Goal: Task Accomplishment & Management: Manage account settings

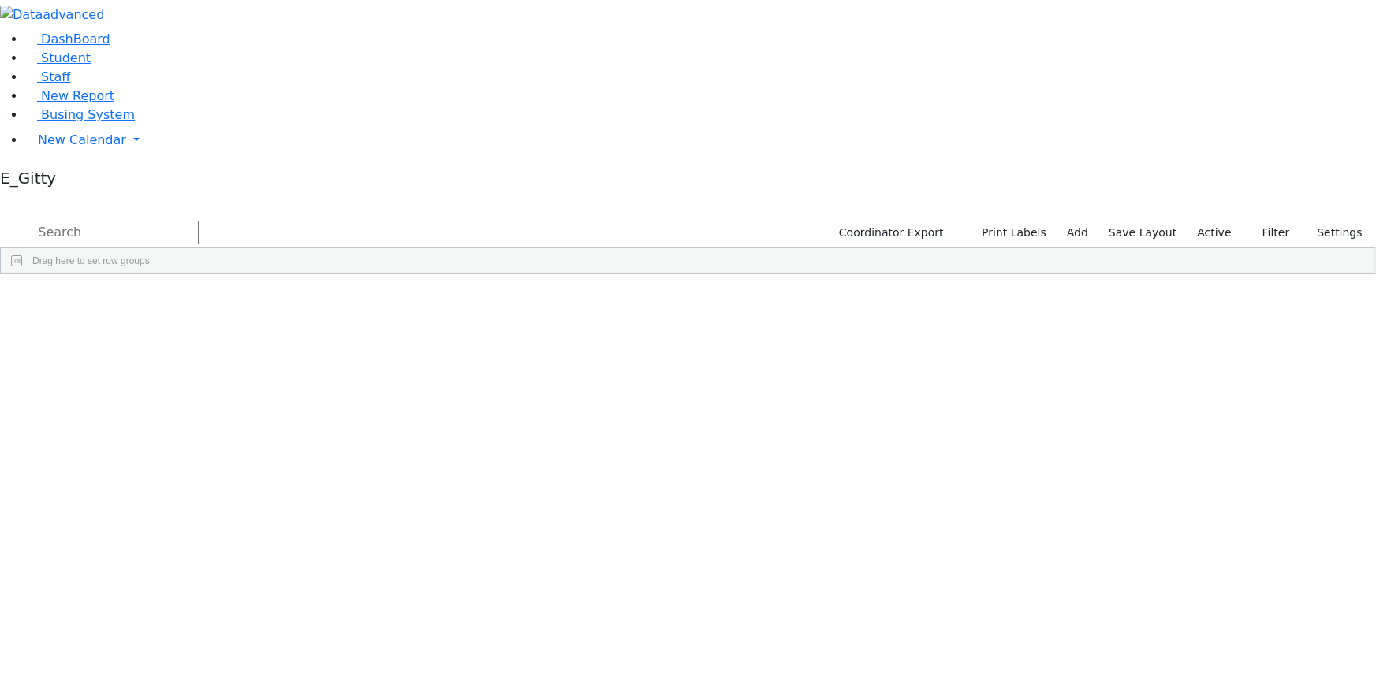
click at [199, 221] on input "text" at bounding box center [117, 233] width 164 height 24
type input "s"
click at [45, 122] on span "Busing System" at bounding box center [88, 114] width 94 height 15
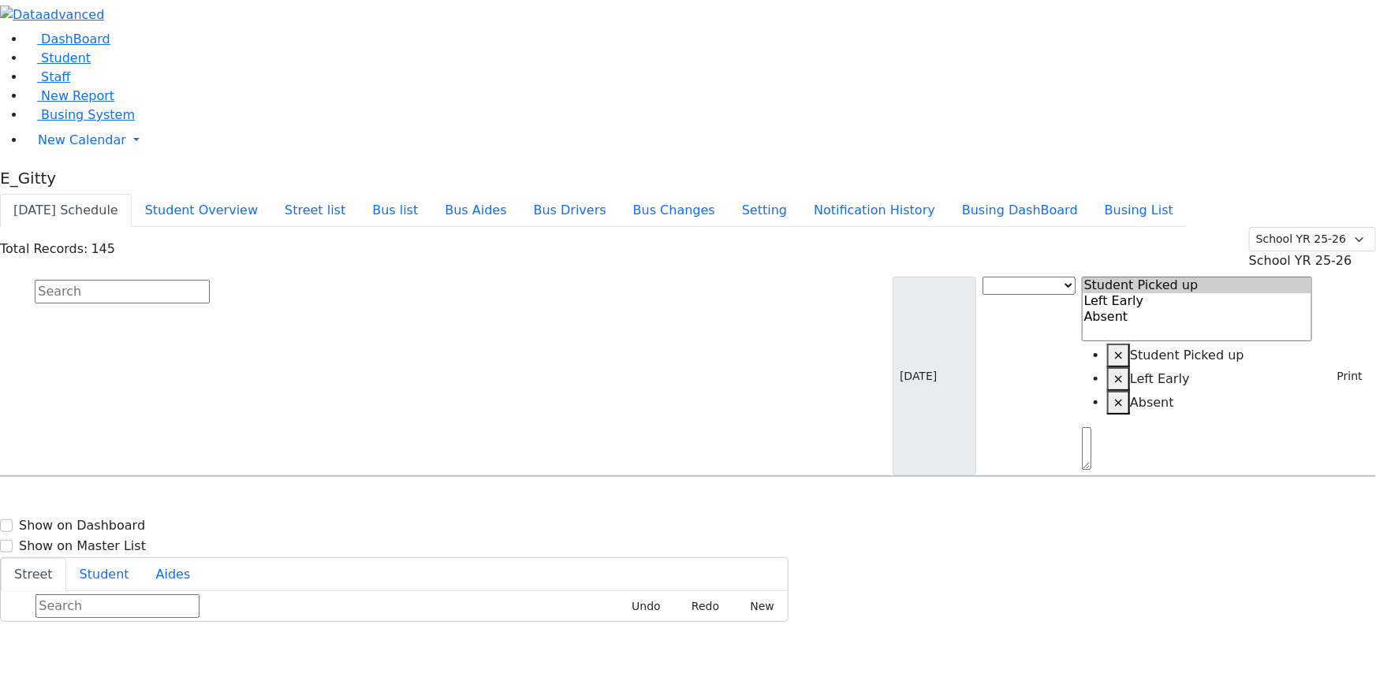
click at [210, 280] on input "text" at bounding box center [122, 292] width 175 height 24
type input "min"
click at [126, 539] on h6 "Markowitz Mindy" at bounding box center [68, 546] width 116 height 15
select select
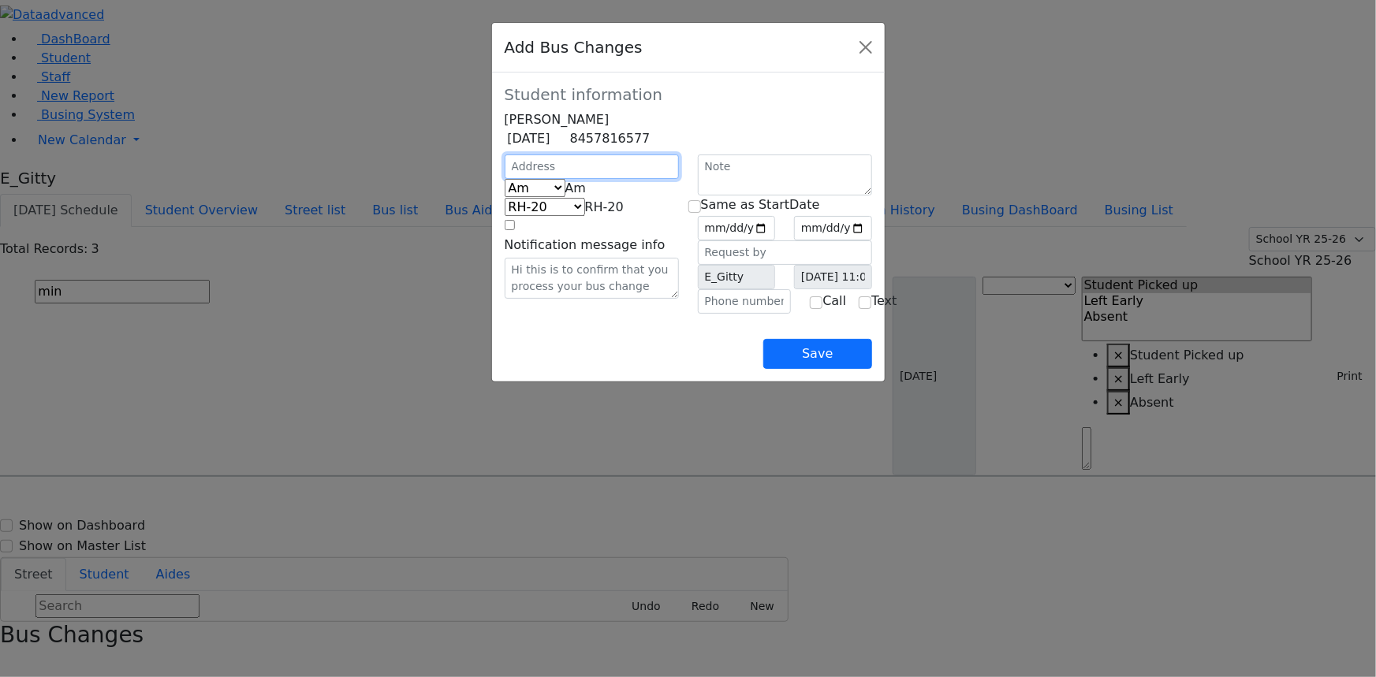
click at [505, 179] on input "text" at bounding box center [592, 167] width 174 height 24
type input "6 Teverya Way"
select select "394"
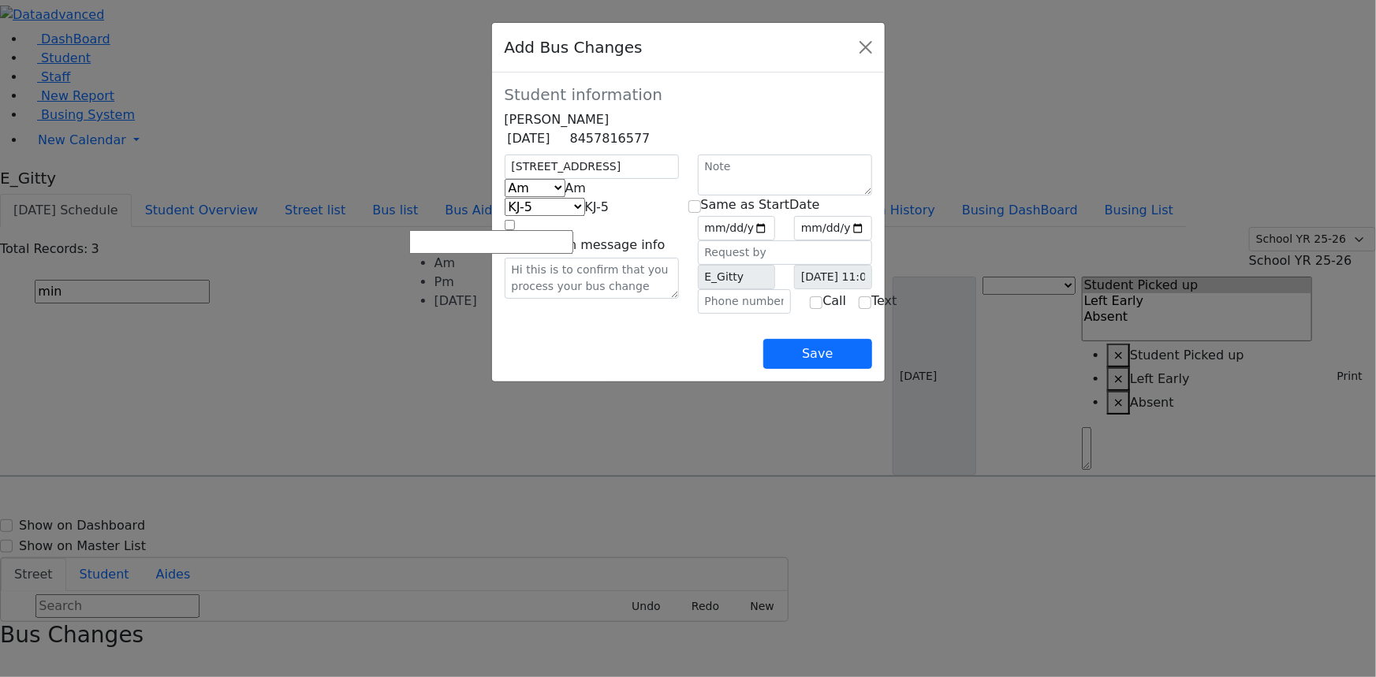
click at [587, 196] on span "Am" at bounding box center [575, 188] width 21 height 15
select select "3"
select select "408"
click at [776, 241] on input "date" at bounding box center [737, 228] width 78 height 24
type input "2025-10-06"
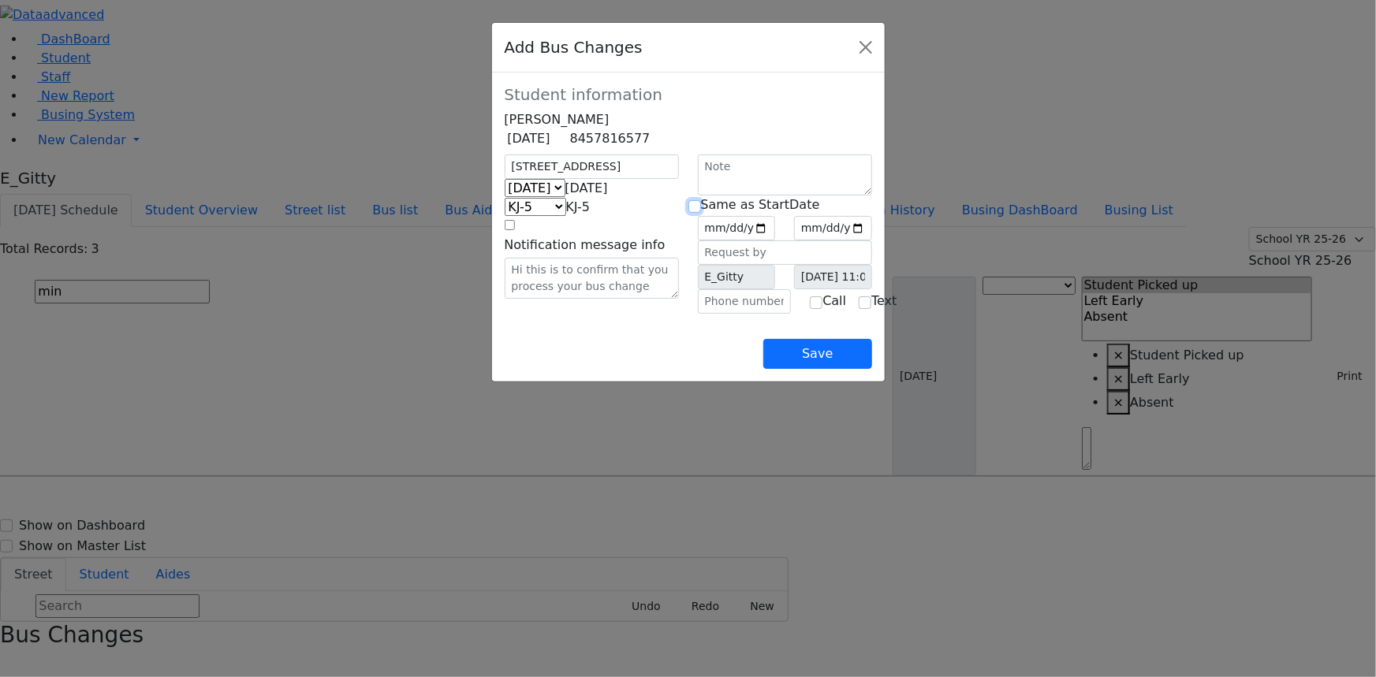
click at [695, 213] on input "checkbox" at bounding box center [694, 206] width 13 height 13
checkbox input "true"
type input "2025-10-06"
click at [733, 314] on input "text" at bounding box center [745, 301] width 94 height 24
type input "(845) 242-0041"
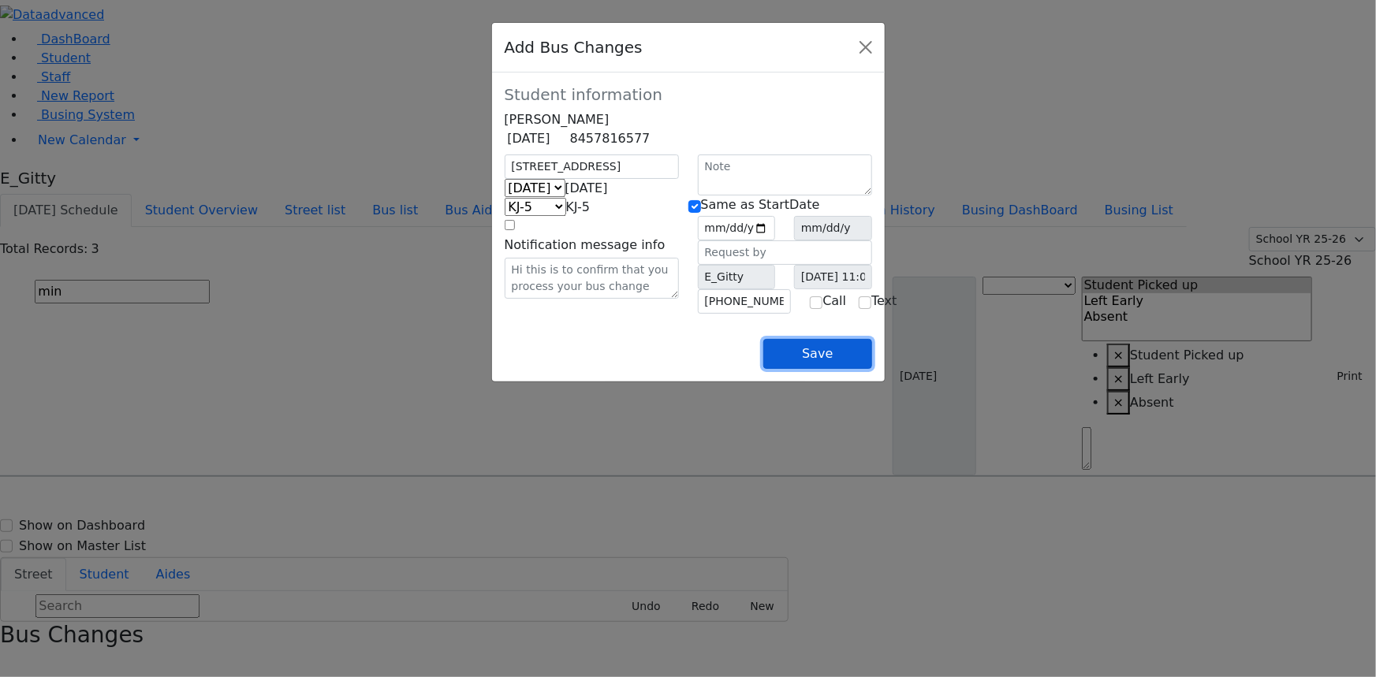
click at [871, 369] on button "Save" at bounding box center [817, 354] width 108 height 30
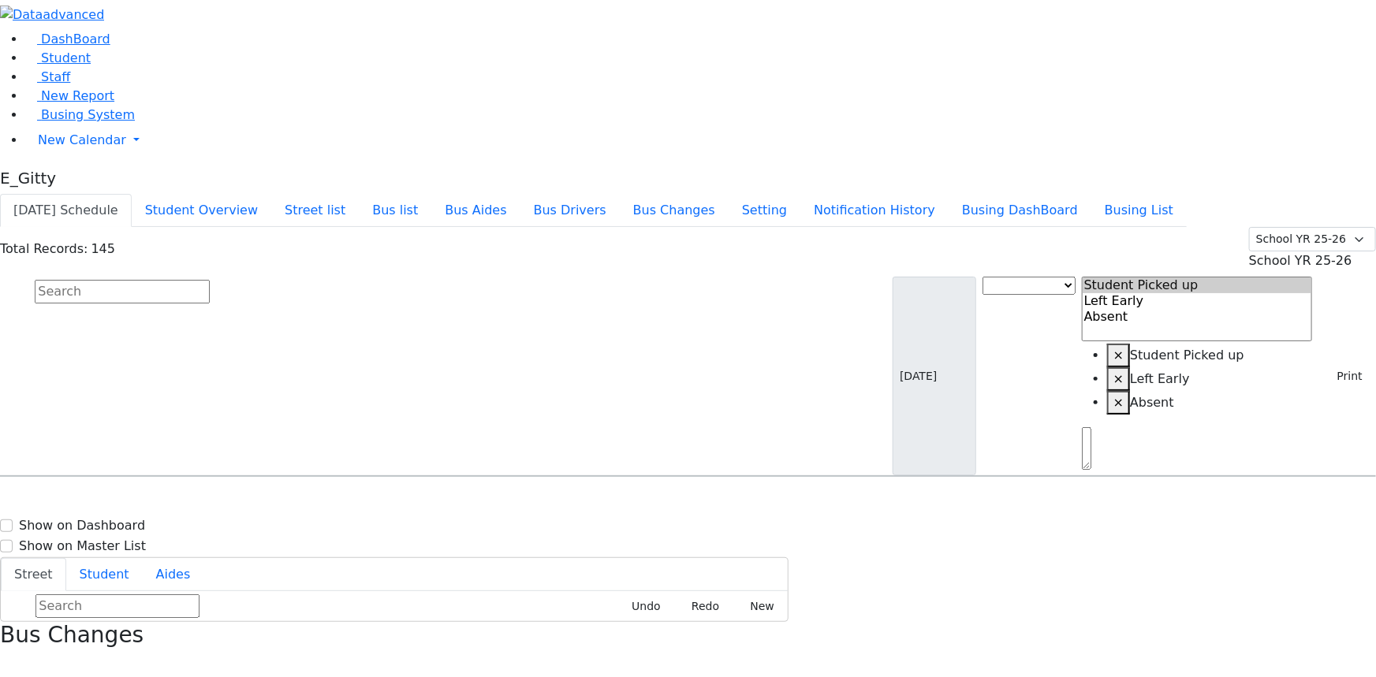
click at [210, 280] on input "text" at bounding box center [122, 292] width 175 height 24
type input "sand"
click at [126, 500] on h6 "Sandel Yuda" at bounding box center [68, 507] width 116 height 15
select select
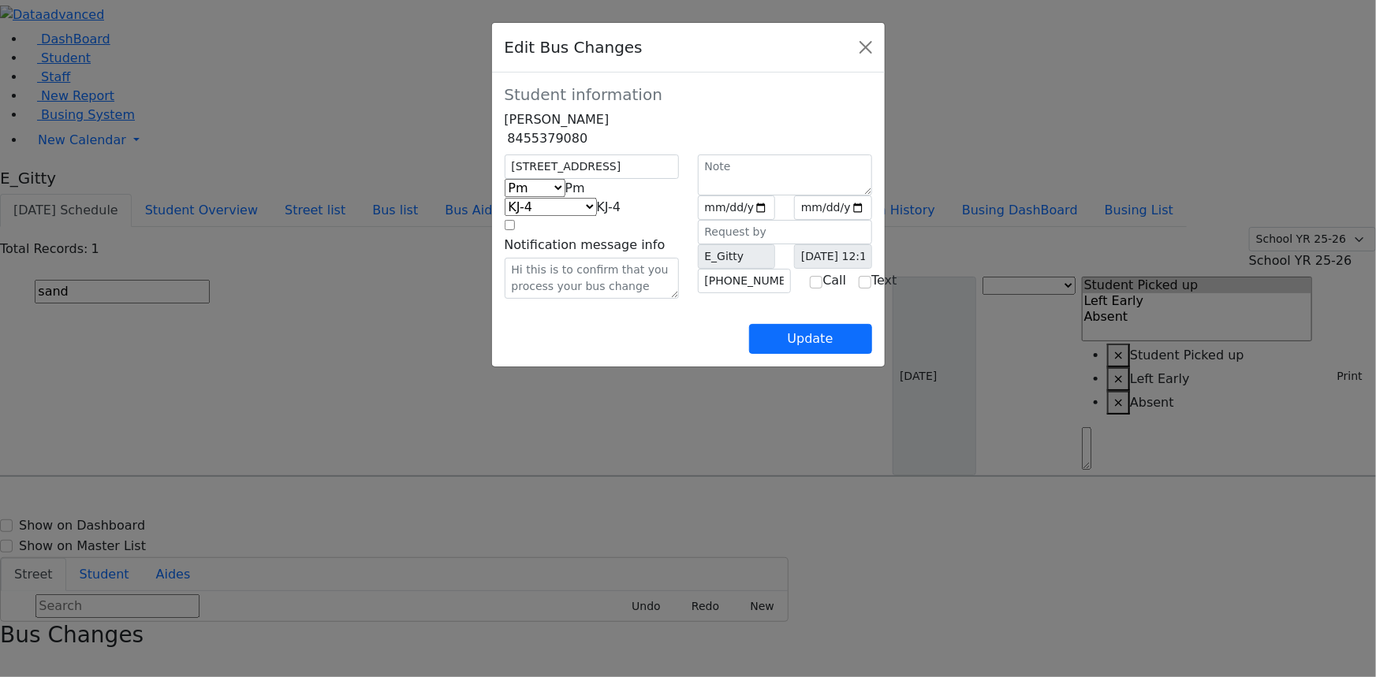
click at [585, 196] on span at bounding box center [585, 188] width 0 height 15
select select "3"
select select "404"
click at [776, 220] on input "2025-09-25" at bounding box center [737, 208] width 78 height 24
type input "2025-10-06"
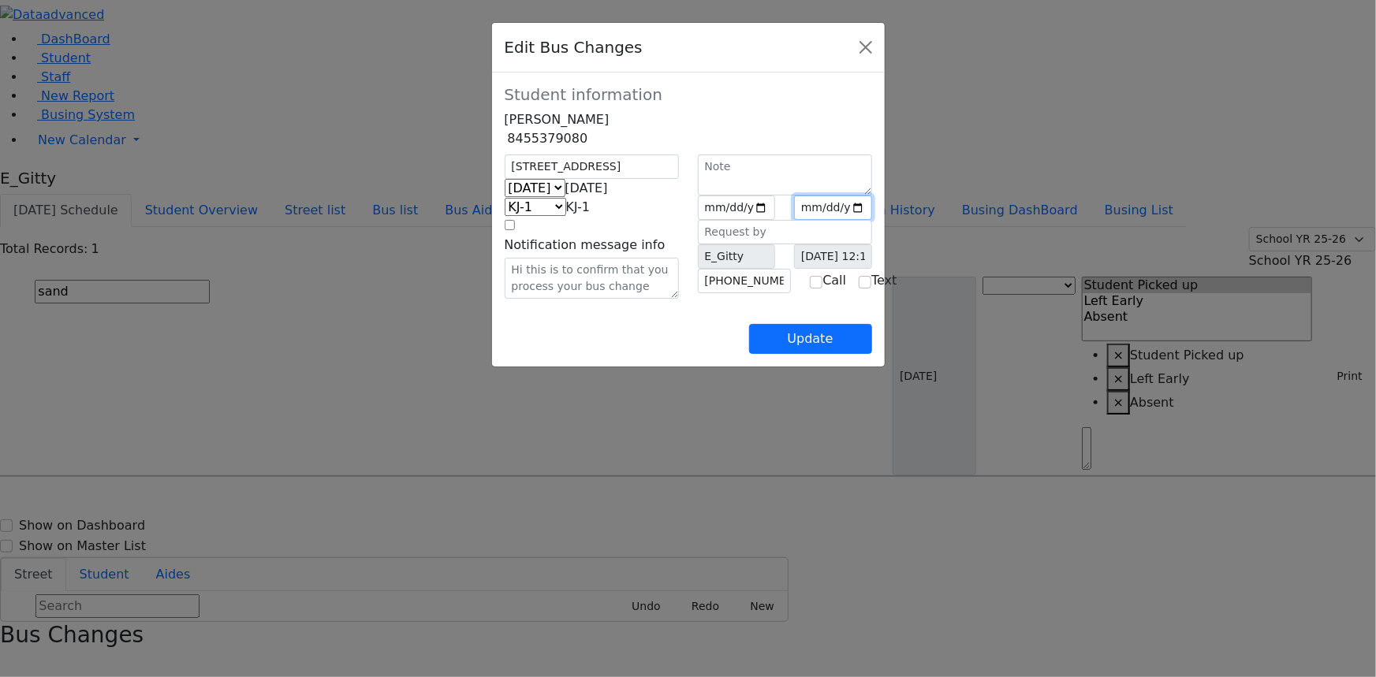
click at [872, 220] on input "date" at bounding box center [833, 208] width 78 height 24
type input "2025-10-06"
click at [872, 269] on input "9/19/2025 12:13:51 PM" at bounding box center [833, 256] width 78 height 24
click at [872, 354] on button "Update" at bounding box center [810, 339] width 123 height 30
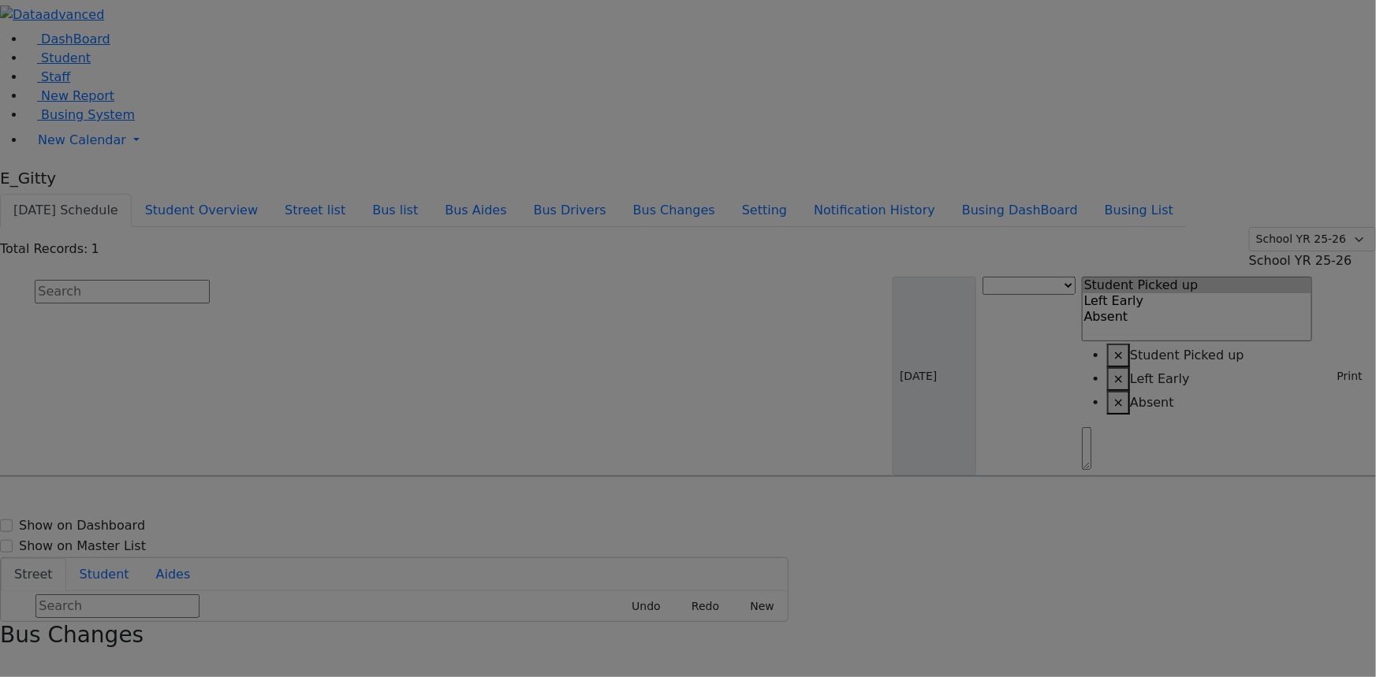
scroll to position [0, 0]
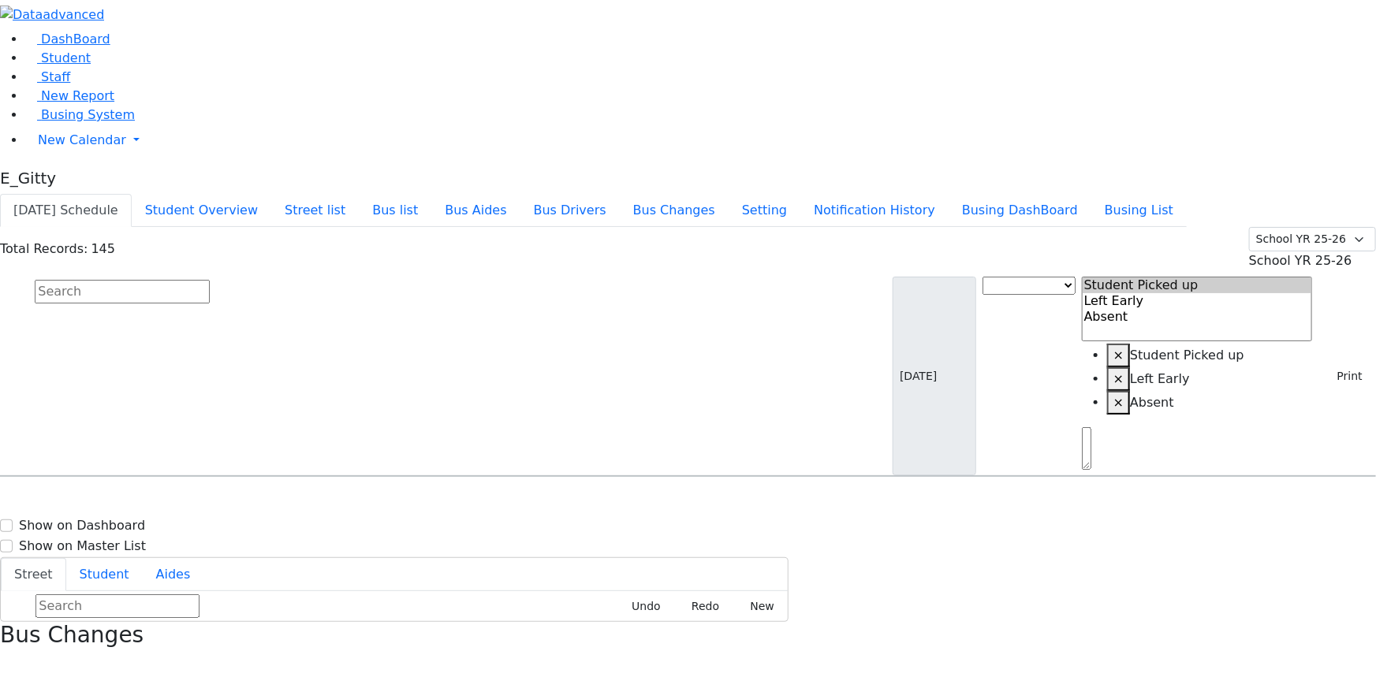
click at [1350, 622] on div "Bus Changes" at bounding box center [688, 649] width 1376 height 54
click at [10, 655] on button "button" at bounding box center [5, 665] width 10 height 21
click at [587, 502] on div "KJ-2 7 Lemberg Ct. #303 - (845) 782-0351" at bounding box center [489, 521] width 196 height 39
select select
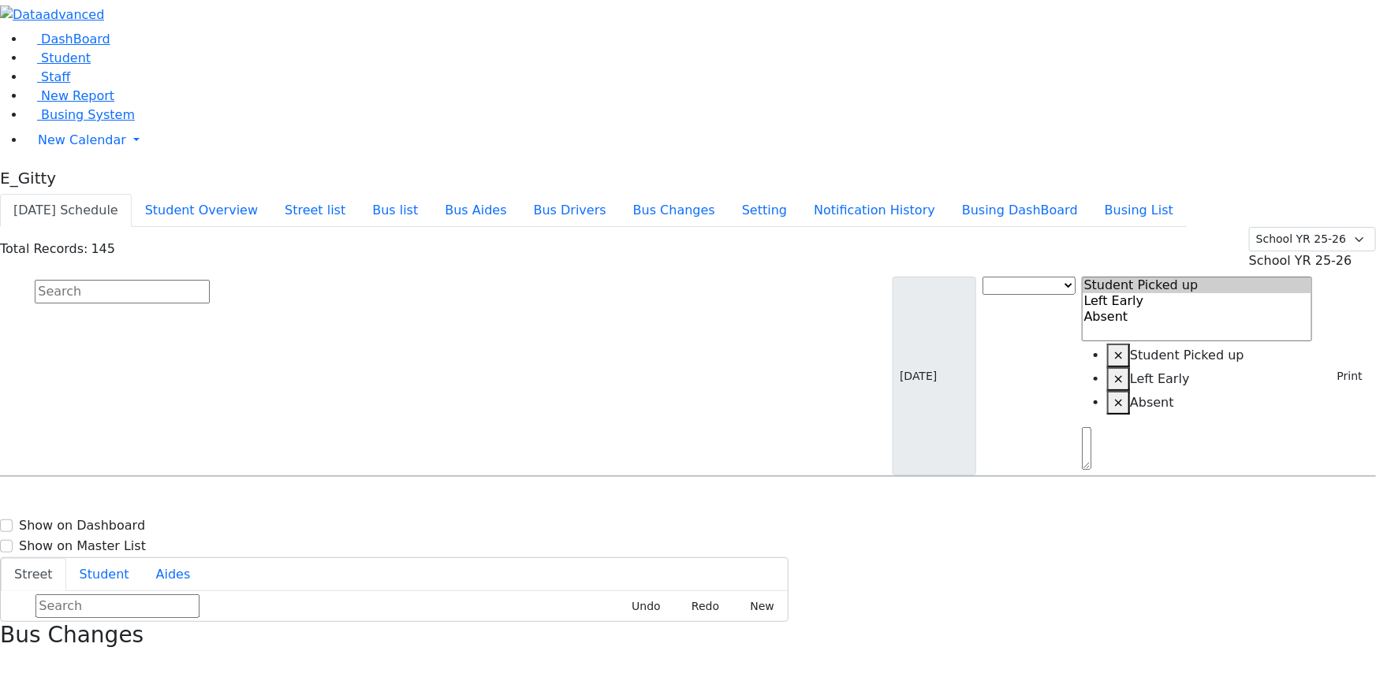
click at [587, 502] on div "KJ-2 7 Lemberg Ct. #303 - (845) 782-0351" at bounding box center [489, 521] width 196 height 39
select select "1"
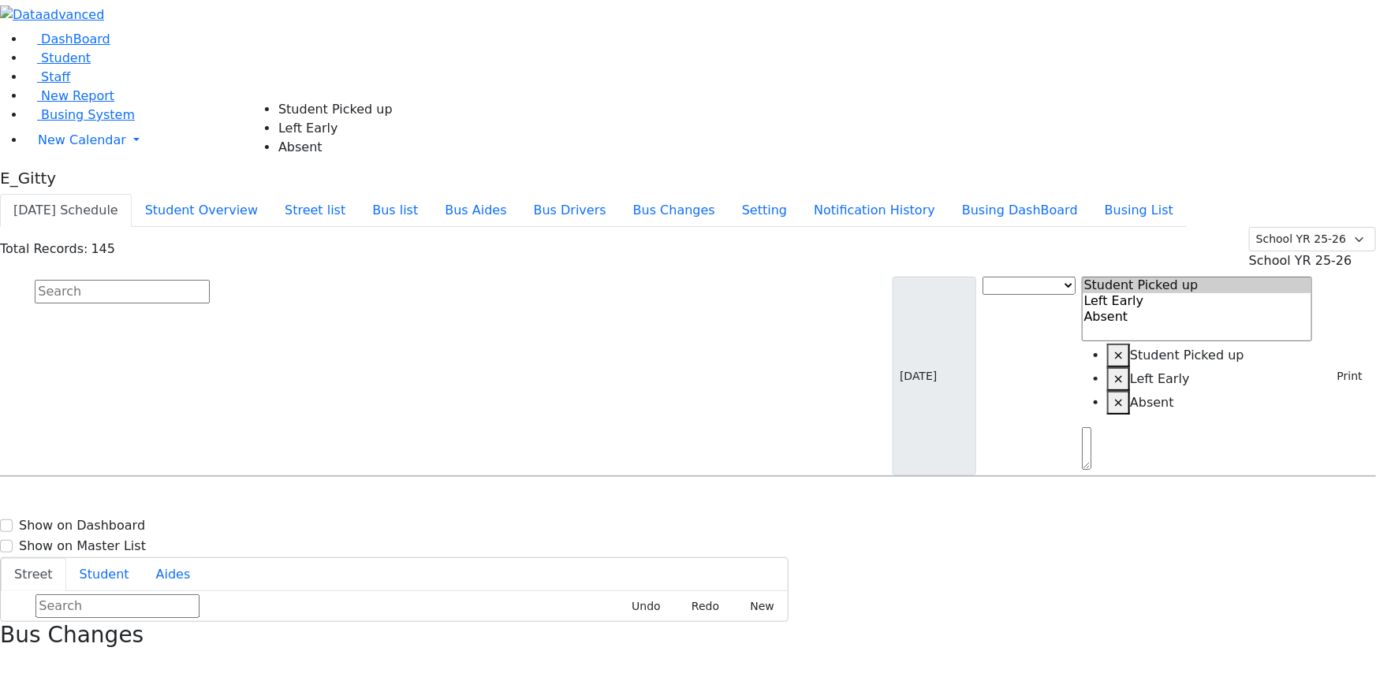
select select "1"
click at [210, 280] on input "text" at bounding box center [122, 292] width 175 height 24
type input "nech"
click at [391, 502] on div "6 Prag Blvd. #101" at bounding box center [294, 521] width 196 height 39
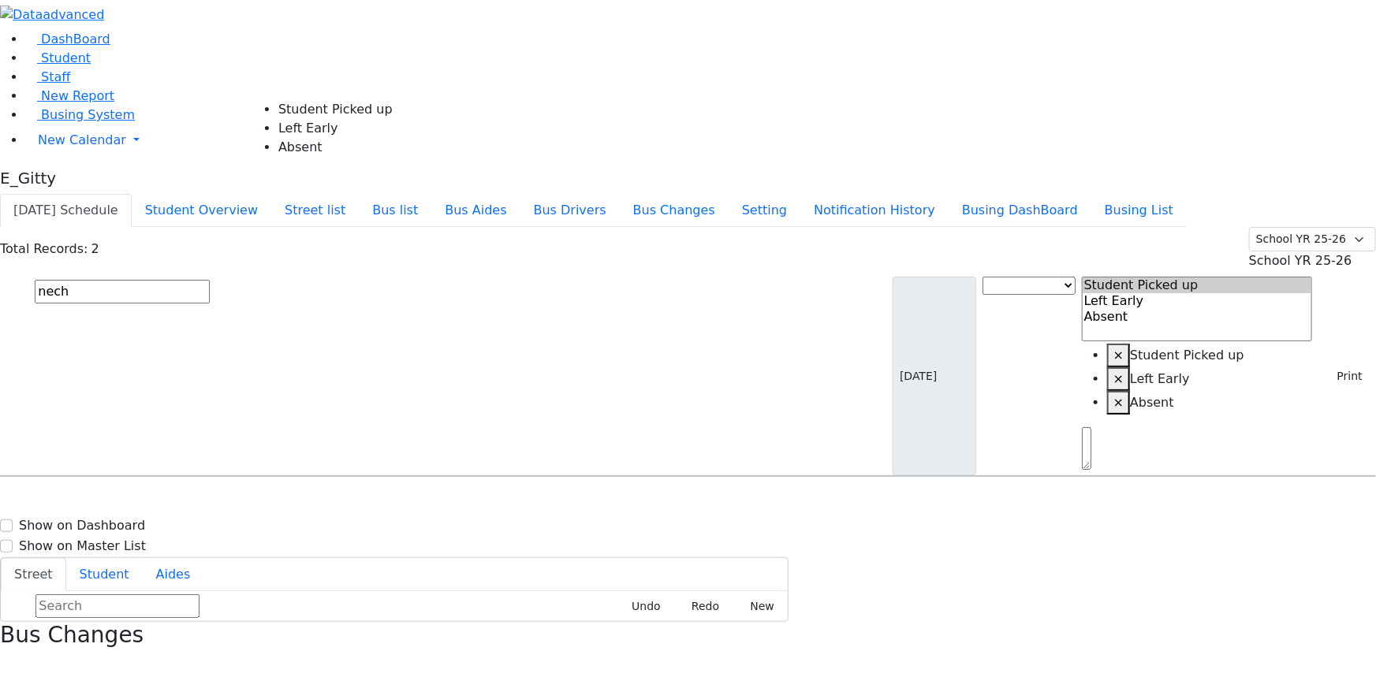
select select "1"
click at [210, 280] on input "text" at bounding box center [122, 292] width 175 height 24
type input "feke"
click at [126, 500] on span "Fekete Simcha 1/6/2017 8457836475" at bounding box center [68, 521] width 116 height 43
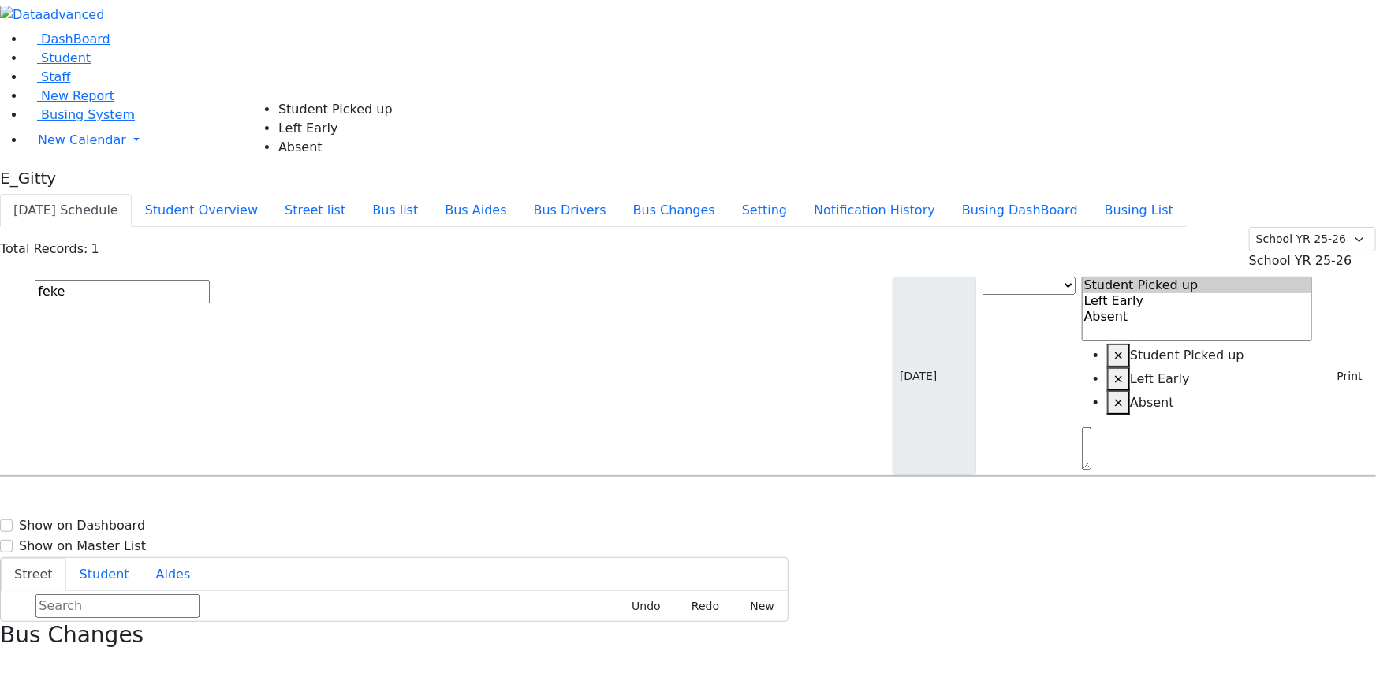
select select "1"
click at [210, 280] on input "text" at bounding box center [122, 292] width 175 height 24
type input "fried"
click at [391, 620] on div "9 Twinkle Road" at bounding box center [294, 639] width 196 height 39
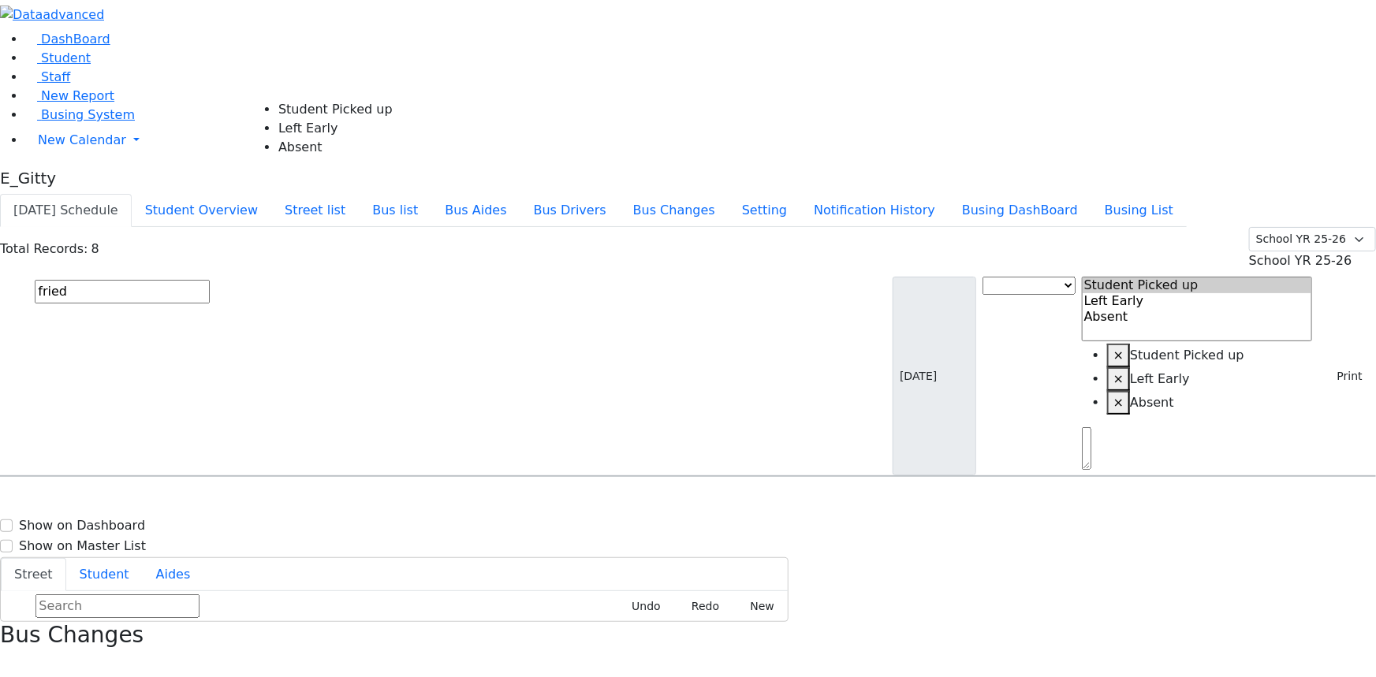
select select "1"
click at [210, 280] on input "text" at bounding box center [122, 292] width 175 height 24
type input "hir"
click at [126, 521] on h6 "9/2/2005 8457830643" at bounding box center [68, 528] width 116 height 15
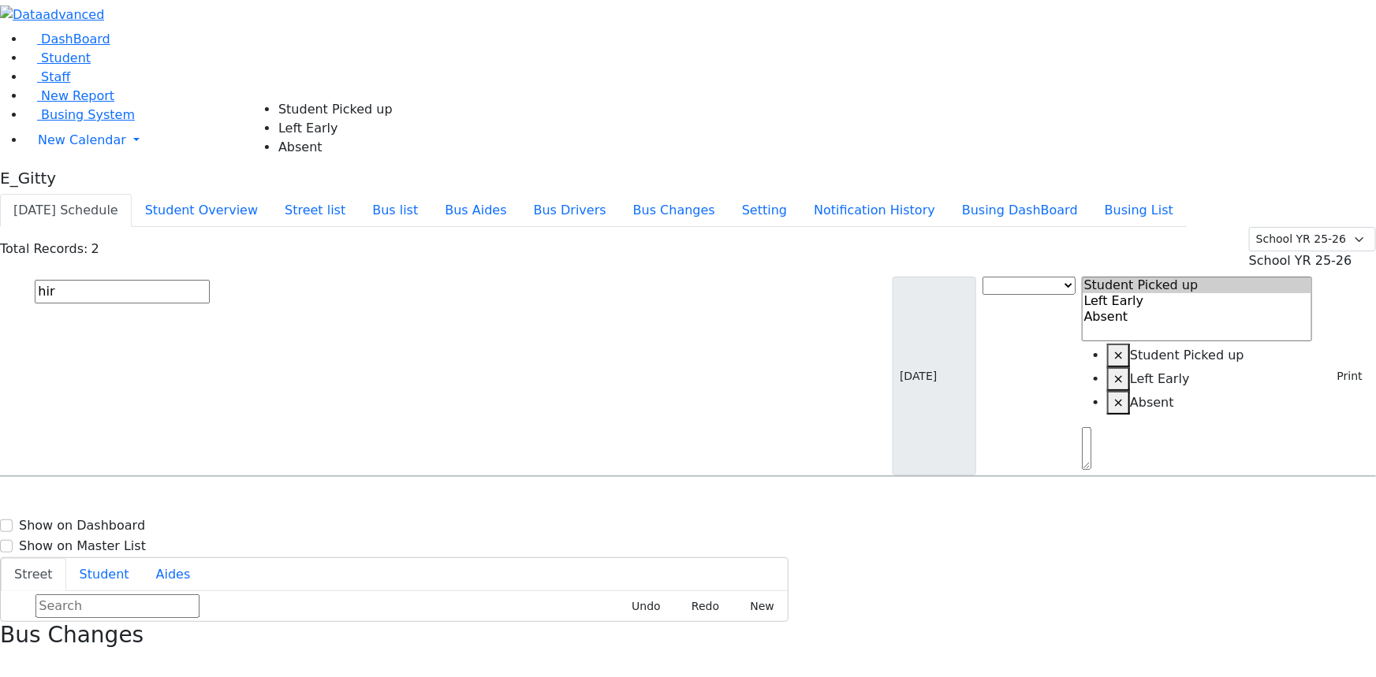
select select "1"
click at [210, 280] on input "text" at bounding box center [122, 292] width 175 height 24
type input "itzk"
click at [391, 502] on div "90 Winchester Dr" at bounding box center [294, 521] width 196 height 39
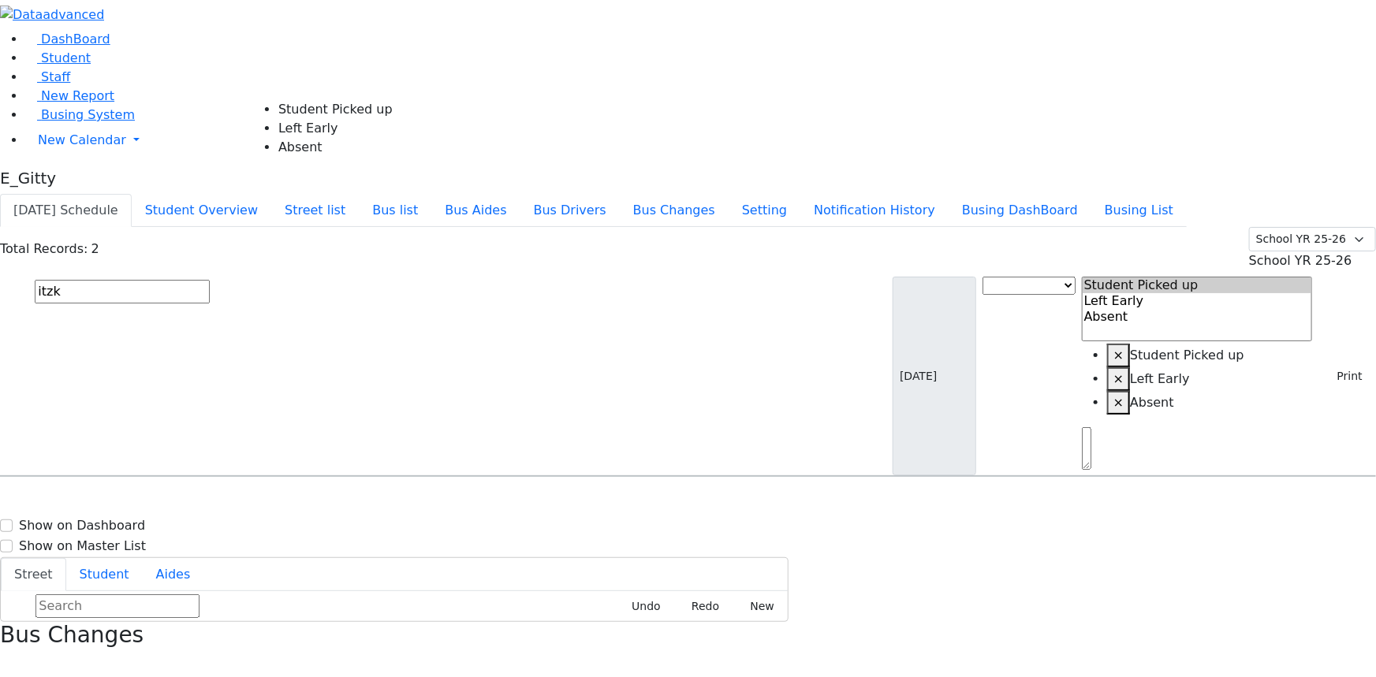
select select "1"
click at [210, 280] on input "text" at bounding box center [122, 292] width 175 height 24
type input "kat"
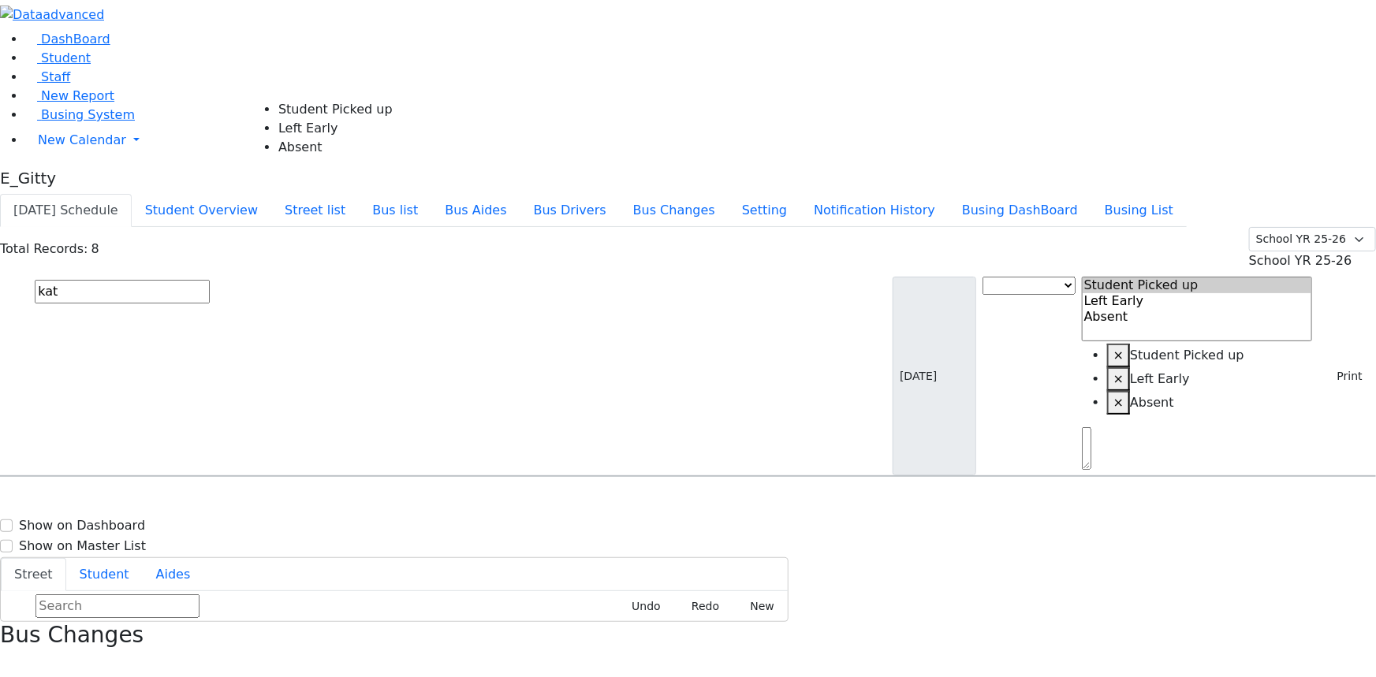
select select "1"
click at [210, 280] on input "text" at bounding box center [122, 292] width 175 height 24
type input "kola"
click at [391, 502] on div "20 Hilltop Rd" at bounding box center [294, 521] width 196 height 39
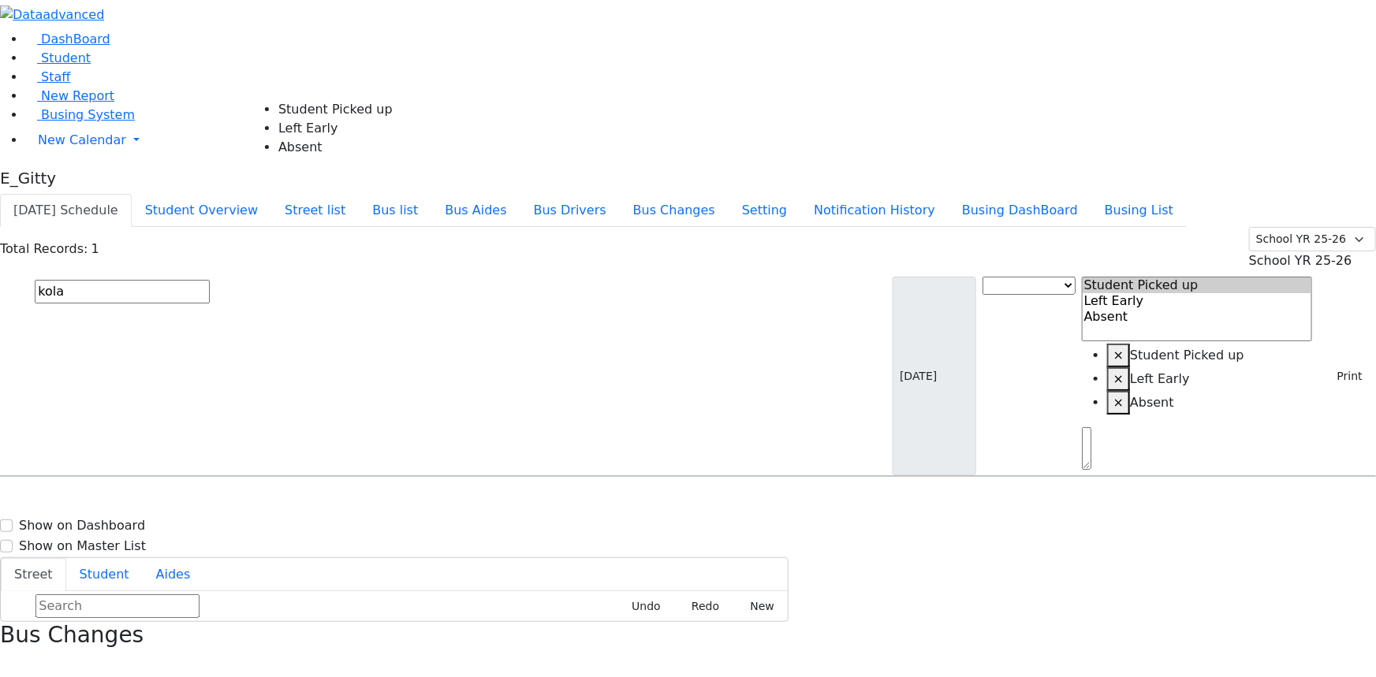
select select "1"
click at [210, 280] on input "text" at bounding box center [122, 292] width 175 height 24
type input "kra"
drag, startPoint x: 427, startPoint y: 166, endPoint x: 441, endPoint y: 158, distance: 16.2
click at [391, 502] on div "2 Maglenitz St #401" at bounding box center [294, 521] width 196 height 39
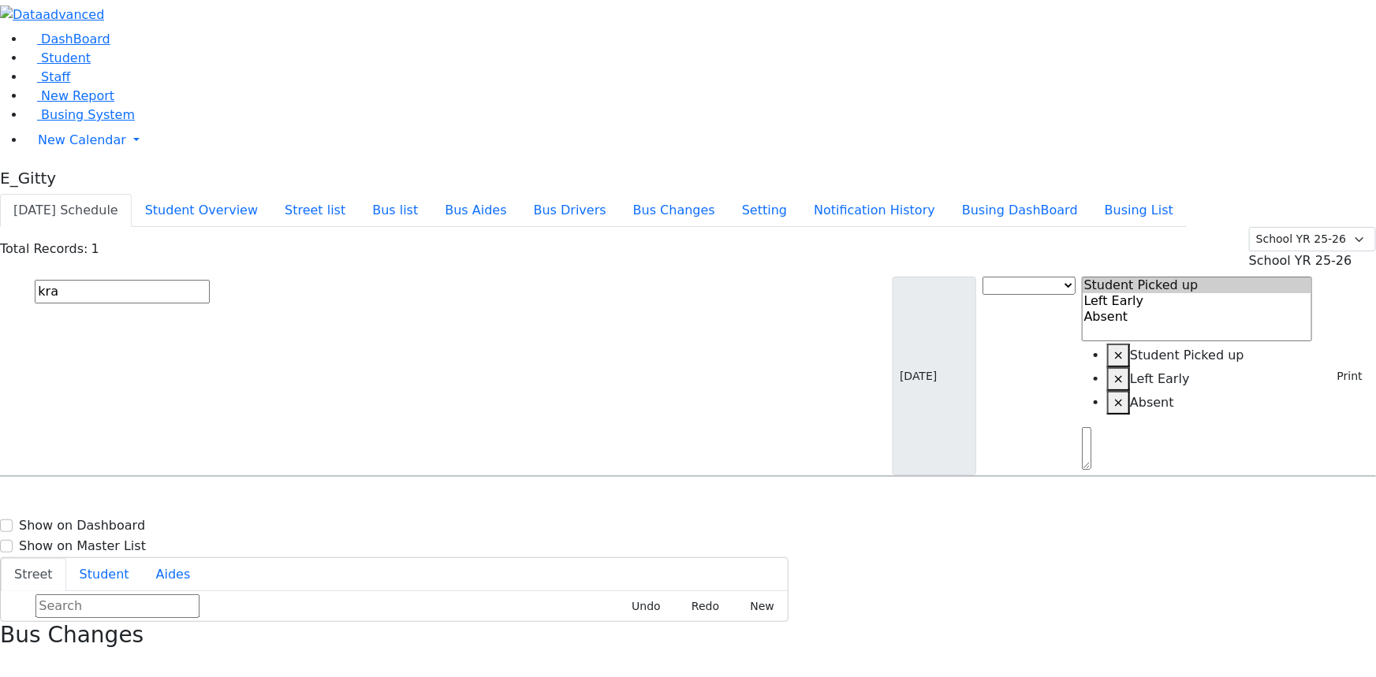
select select "1"
click at [210, 280] on input "text" at bounding box center [122, 292] width 175 height 24
type input "meis"
click at [126, 539] on h6 "Meisels Jacob" at bounding box center [68, 546] width 116 height 15
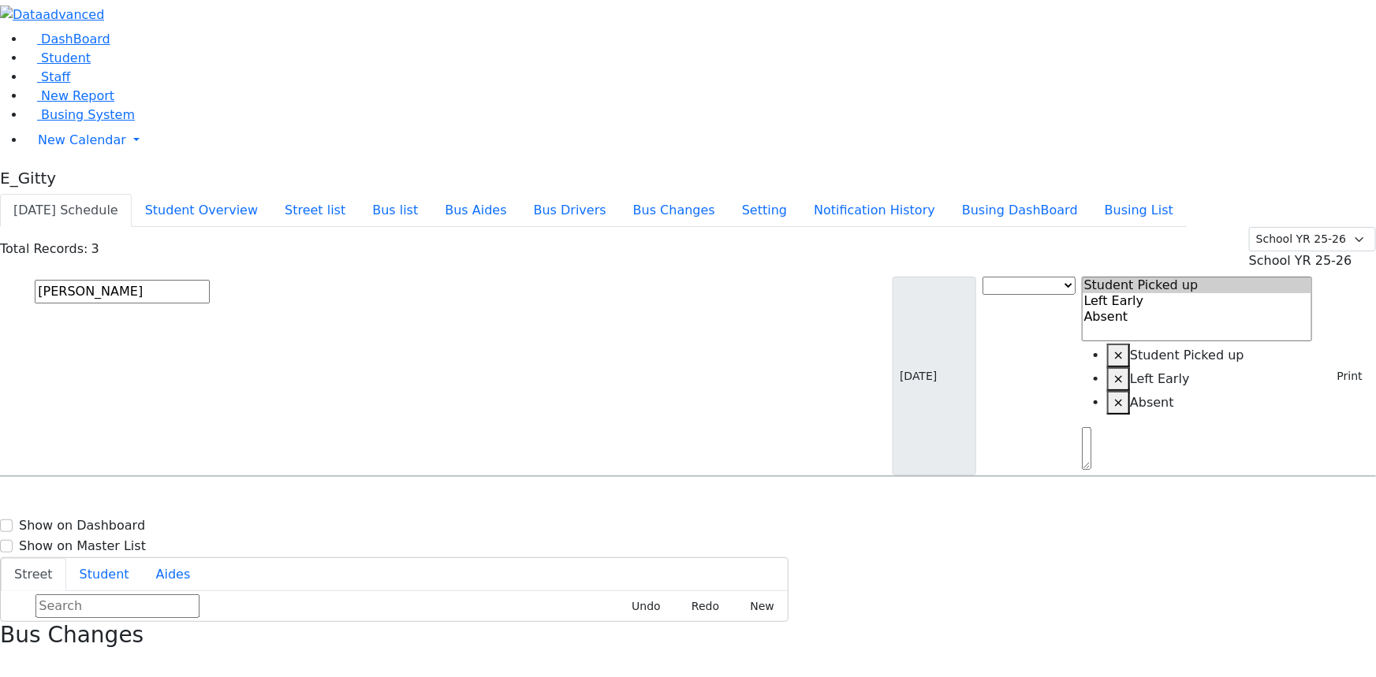
select select "1"
click at [210, 280] on input "text" at bounding box center [122, 292] width 175 height 24
type input "mos"
click at [222, 579] on span "Mosesson Chaya Shayna Bracha 1/25/2008 4698557253" at bounding box center [115, 600] width 211 height 43
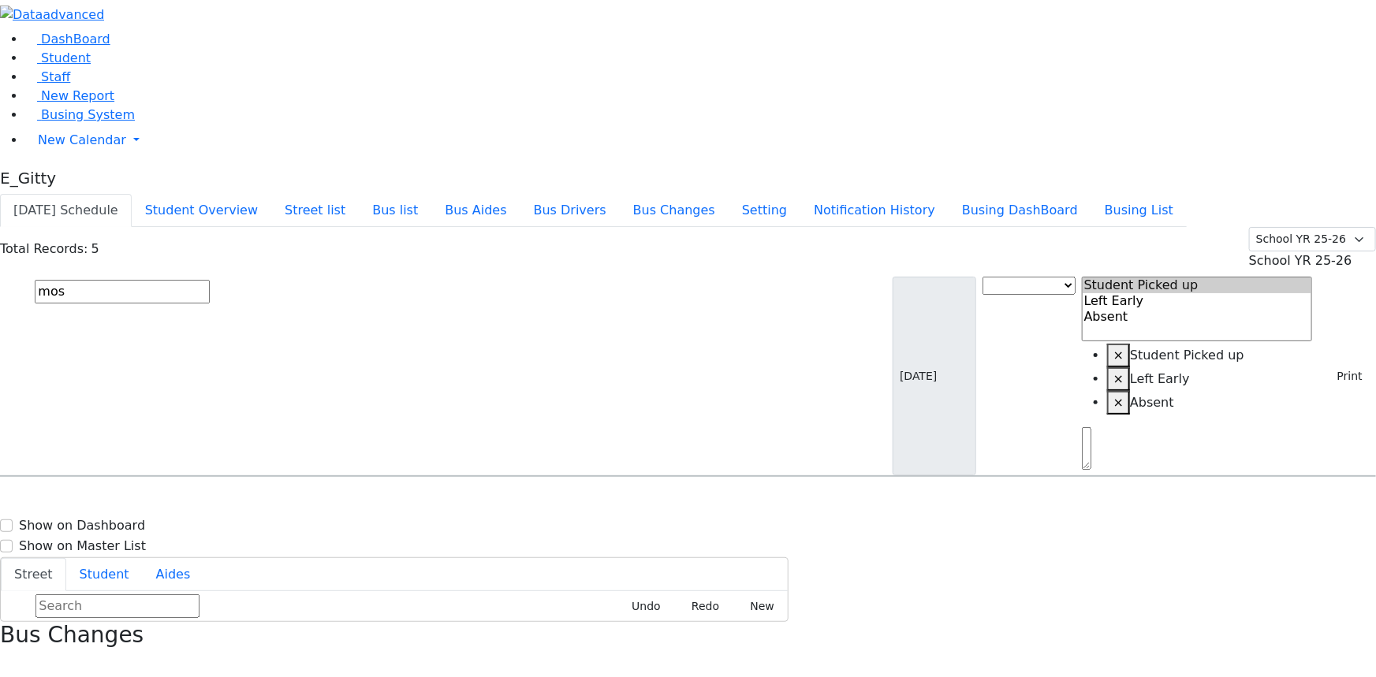
select select "1"
click at [210, 280] on input "text" at bounding box center [122, 292] width 175 height 24
type input "per"
click at [140, 579] on span "Perl Aaron 12/29/2017 3475780132" at bounding box center [74, 600] width 129 height 43
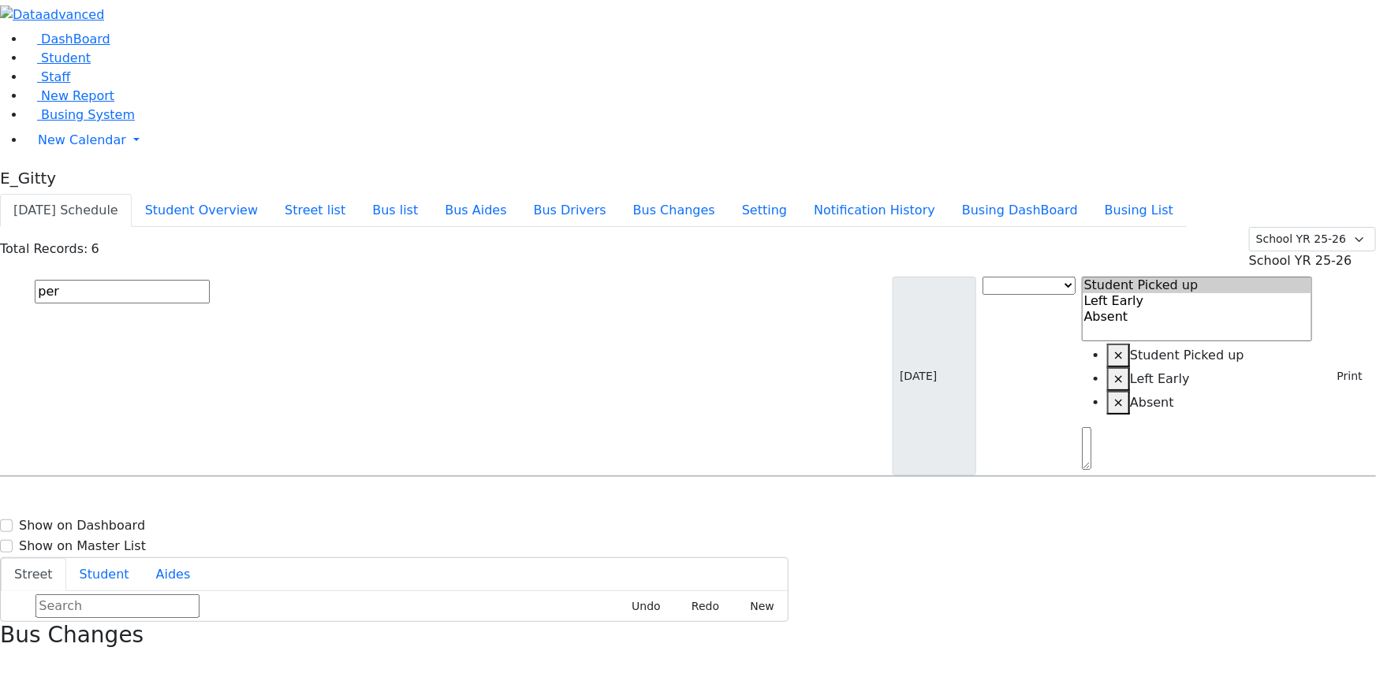
select select "1"
click at [210, 280] on input "text" at bounding box center [122, 292] width 175 height 24
type input "polc"
click at [391, 502] on div "4 Toltchav Way #101" at bounding box center [294, 521] width 196 height 39
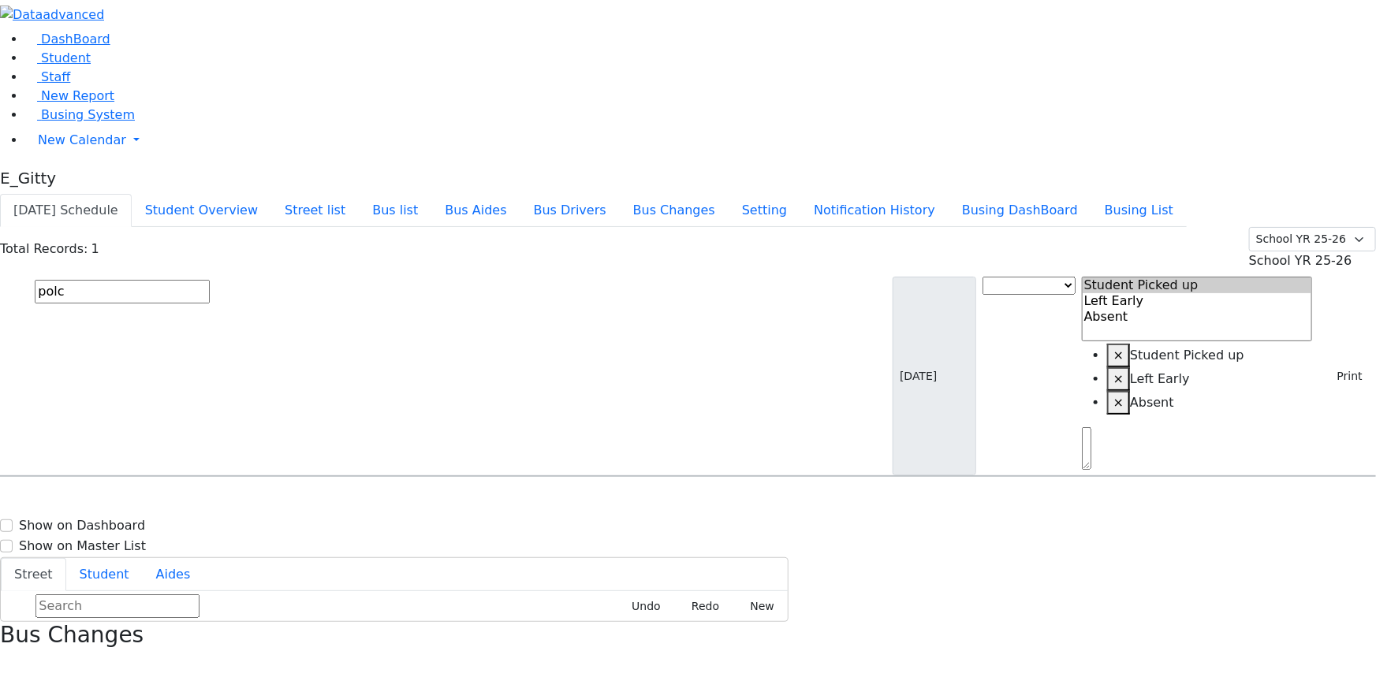
select select "1"
click at [210, 280] on input "text" at bounding box center [122, 292] width 175 height 24
type input "rube"
click at [391, 502] on div "5 Pine Hill Rd." at bounding box center [294, 521] width 196 height 39
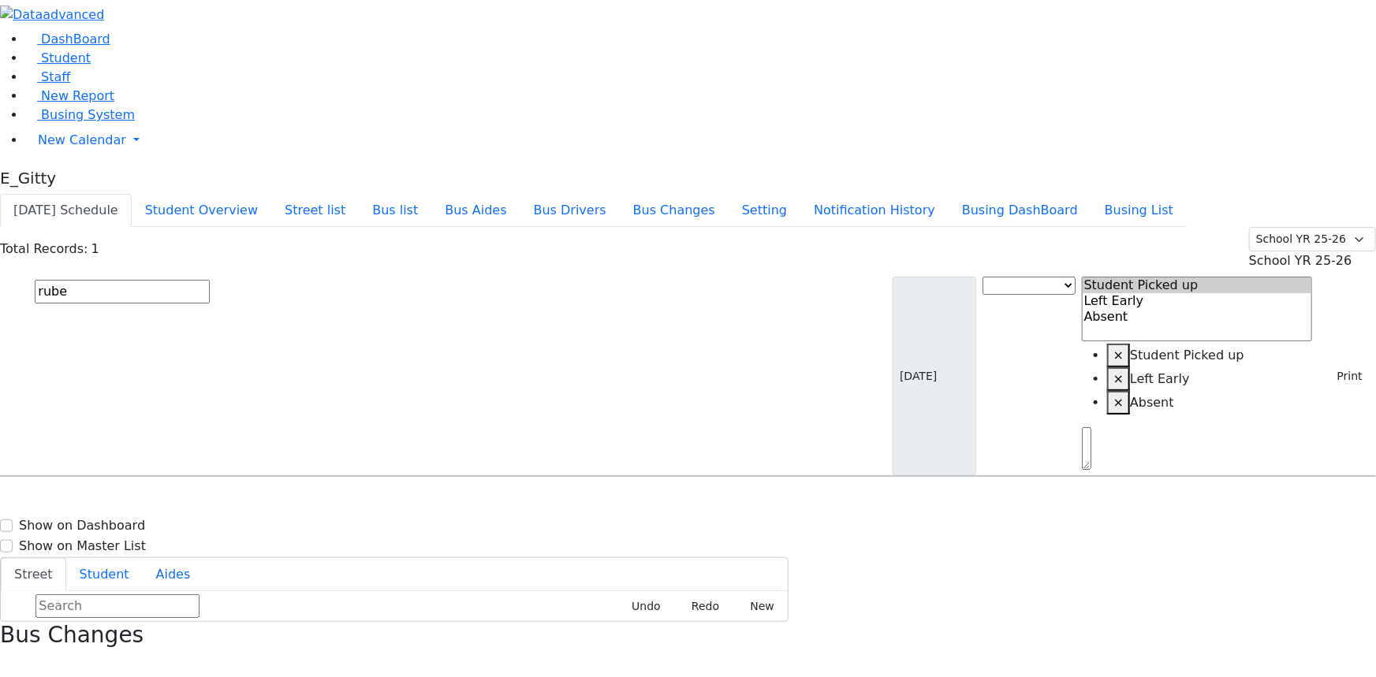
select select "1"
click at [210, 280] on input "text" at bounding box center [122, 292] width 175 height 24
type input "sala"
click at [680, 500] on div "MW-17 10 Catherine Ct. - (845) 782-5953" at bounding box center [582, 521] width 350 height 43
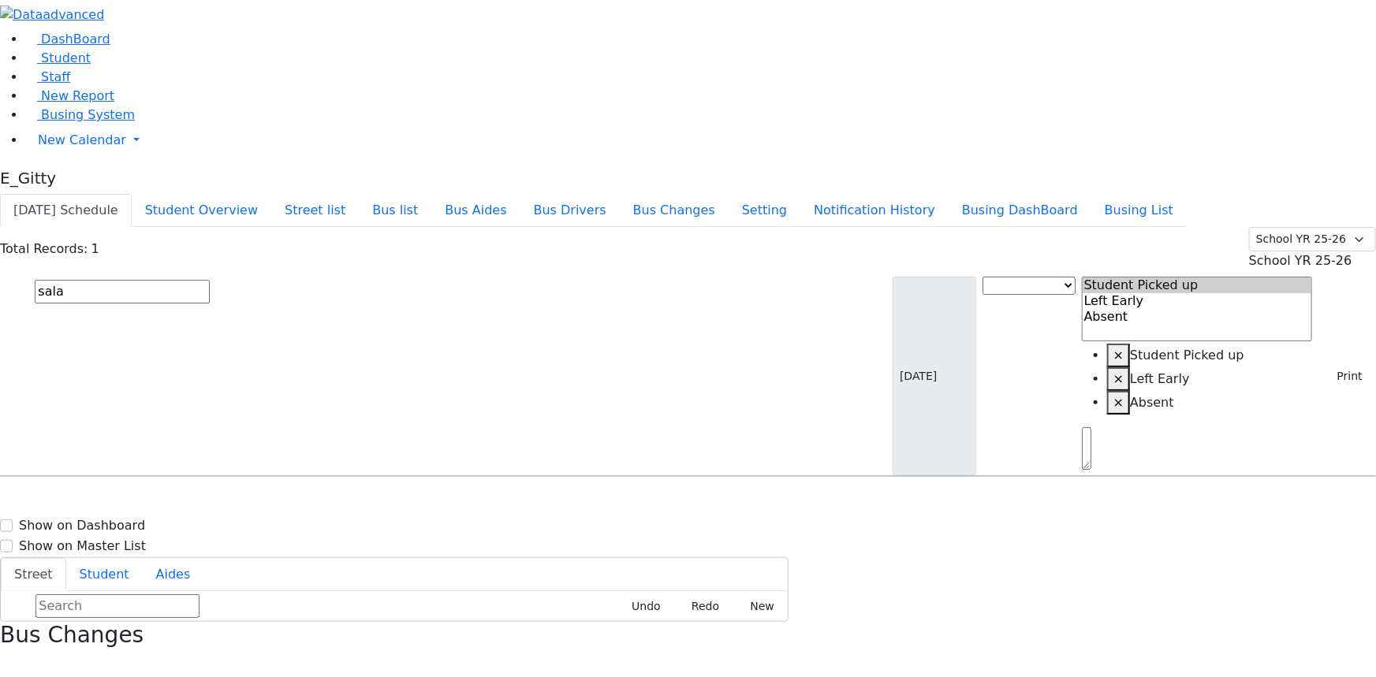
select select "1"
click at [210, 280] on input "text" at bounding box center [122, 292] width 175 height 24
type input "sam"
click at [610, 539] on h6 "KJ-6" at bounding box center [508, 546] width 203 height 15
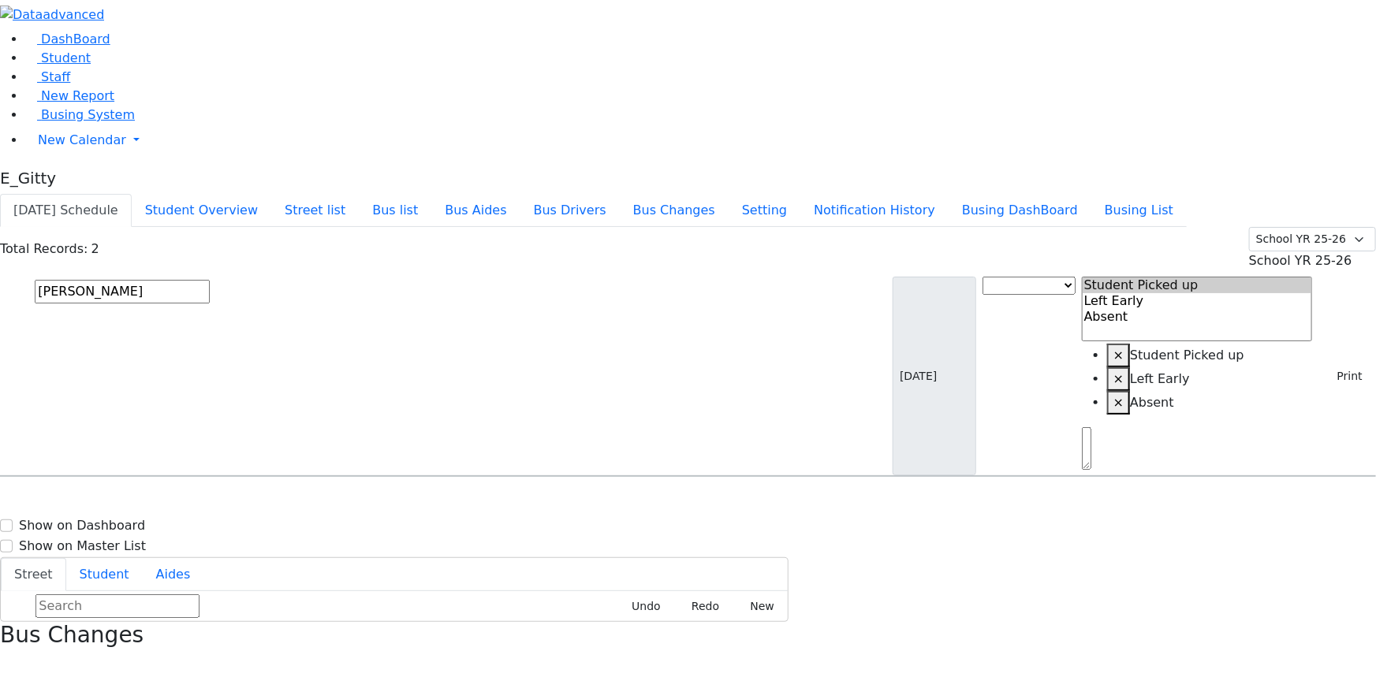
select select
click at [789, 539] on div "KJ-3 8 Ungvar St Unit # 102 - 8457831694" at bounding box center [700, 560] width 209 height 43
select select "1"
click at [210, 280] on input "text" at bounding box center [122, 292] width 175 height 24
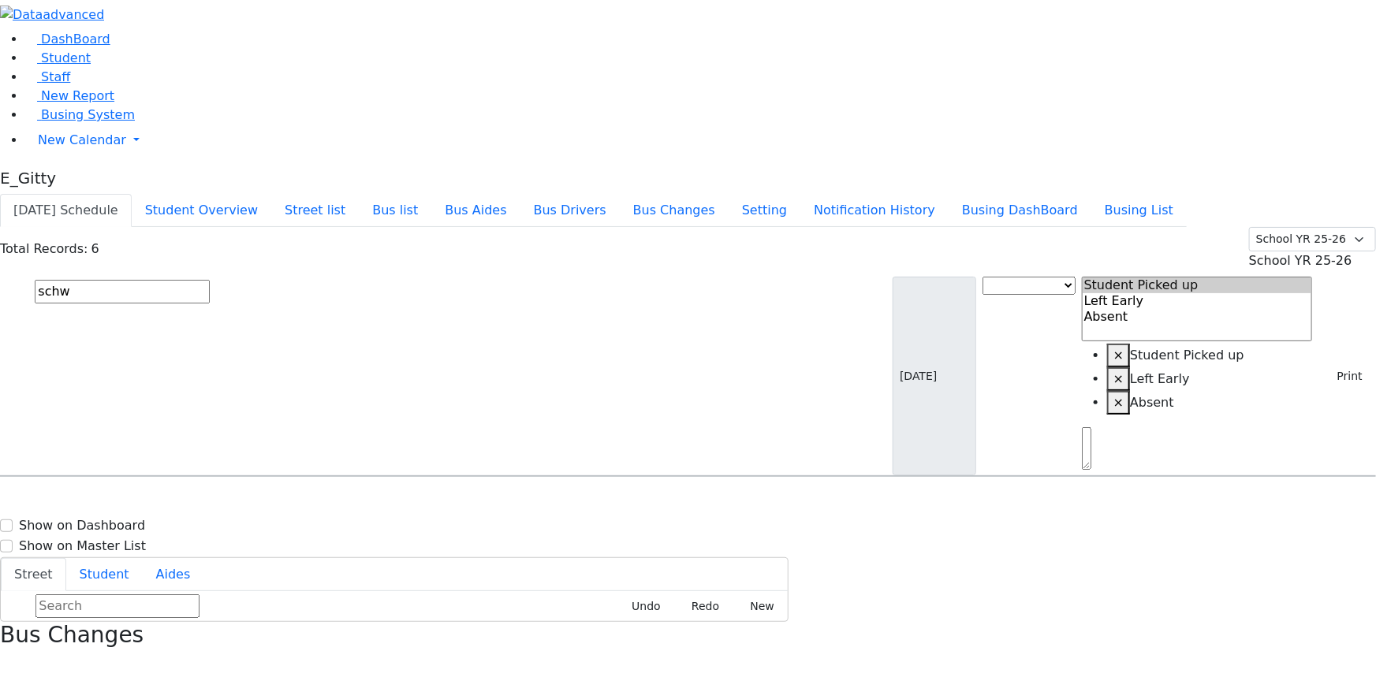
type input "schw"
click at [196, 502] on div "Schwartz Jacob 2/4/2014 8457830862" at bounding box center [98, 521] width 195 height 39
select select "1"
click at [210, 280] on input "text" at bounding box center [122, 292] width 175 height 24
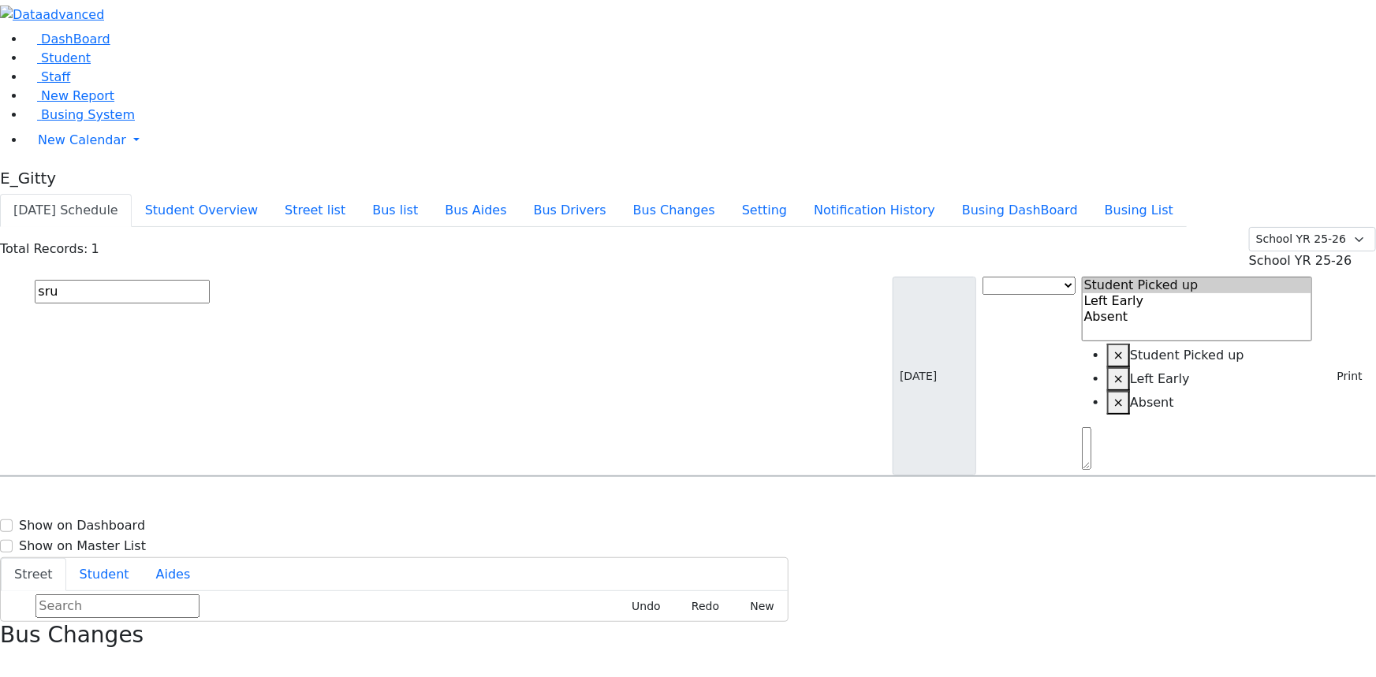
type input "sru"
click at [126, 500] on h6 "Srugo Avrum" at bounding box center [68, 507] width 116 height 15
select select "1"
click at [210, 280] on input "text" at bounding box center [122, 292] width 175 height 24
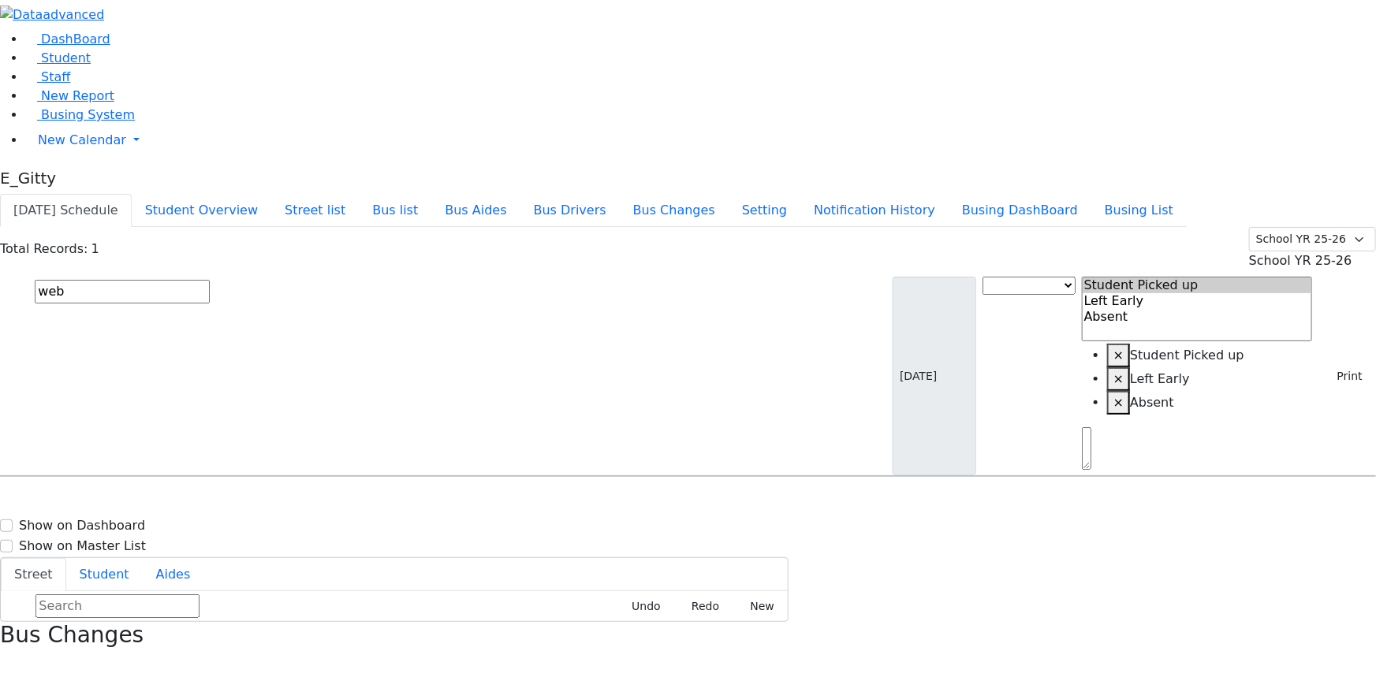
type input "web"
click at [391, 502] on div "14 Dalewood Dr" at bounding box center [294, 521] width 196 height 39
select select "1"
click at [210, 280] on input "text" at bounding box center [122, 292] width 175 height 24
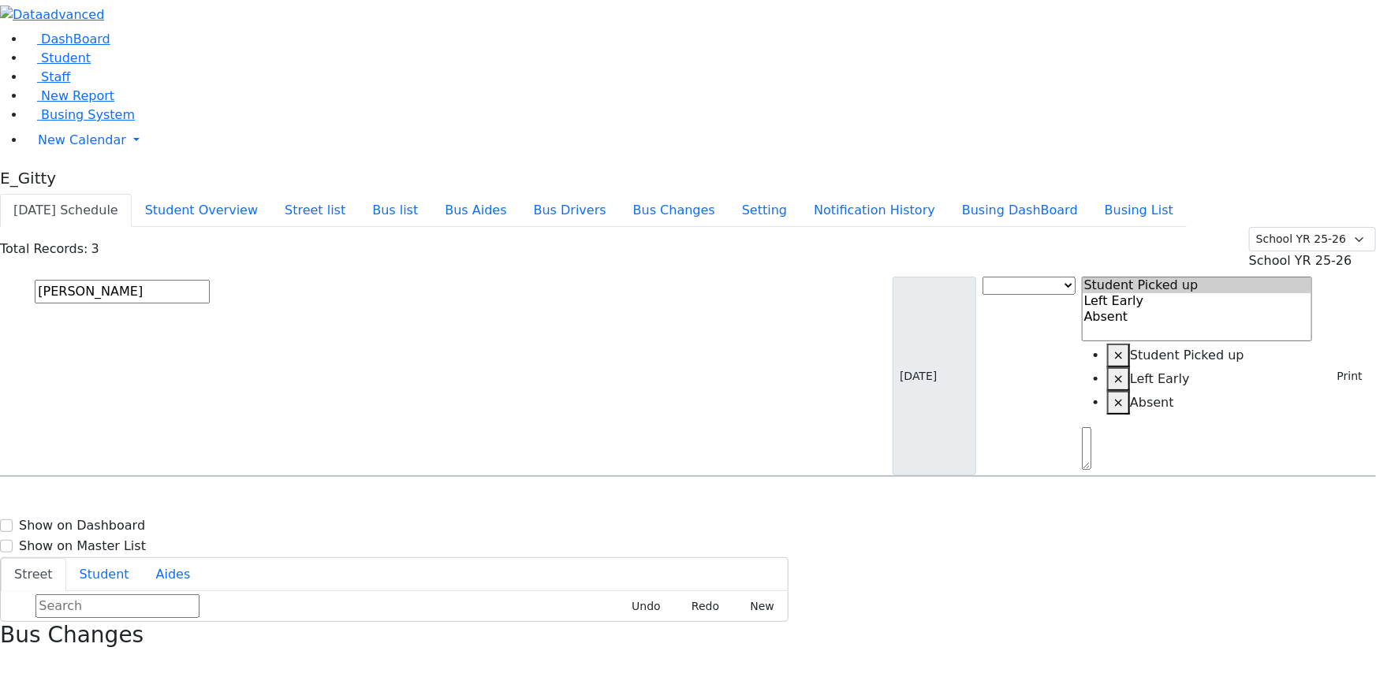
type input "wein"
click at [391, 502] on div "22 Laurel Park Rd" at bounding box center [294, 521] width 196 height 39
select select "1"
click at [210, 280] on input "text" at bounding box center [122, 292] width 175 height 24
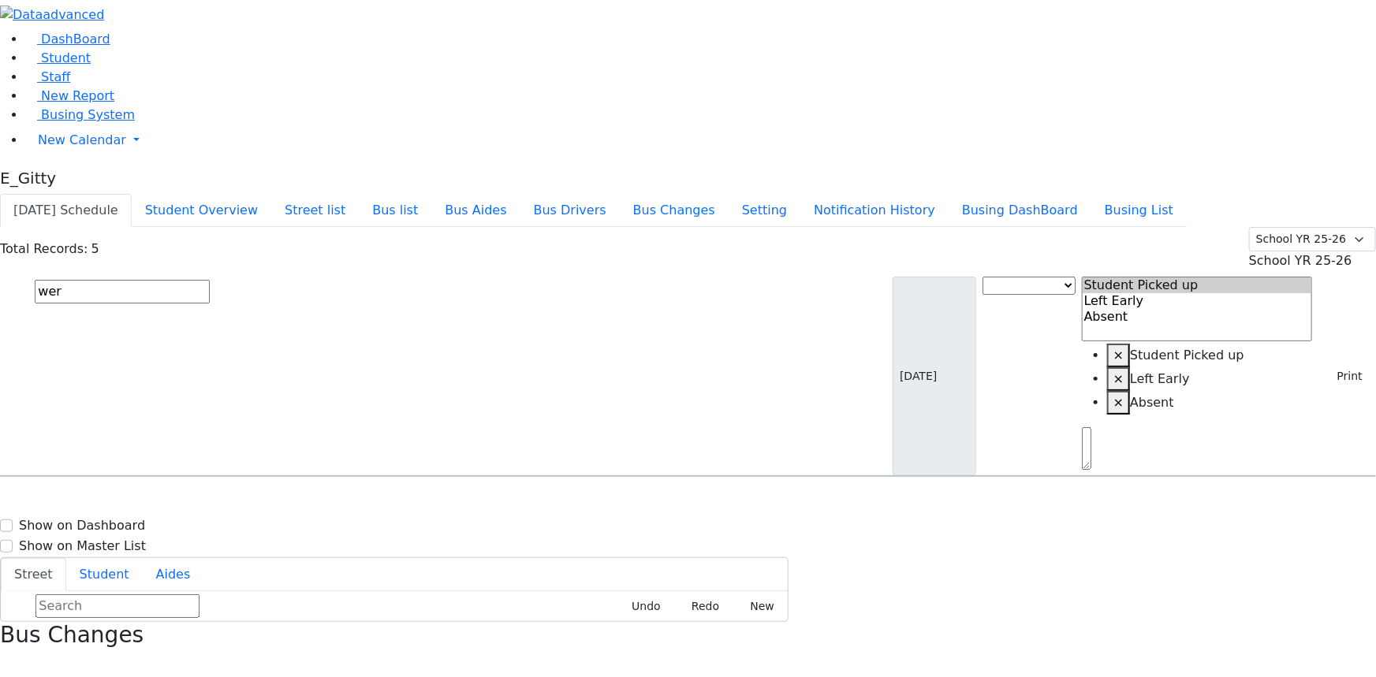
type input "wer"
click at [126, 618] on span "Werzberger Jacob 10/16/2017 0113248722" at bounding box center [68, 639] width 116 height 43
select select "1"
click at [210, 280] on input "text" at bounding box center [122, 292] width 175 height 24
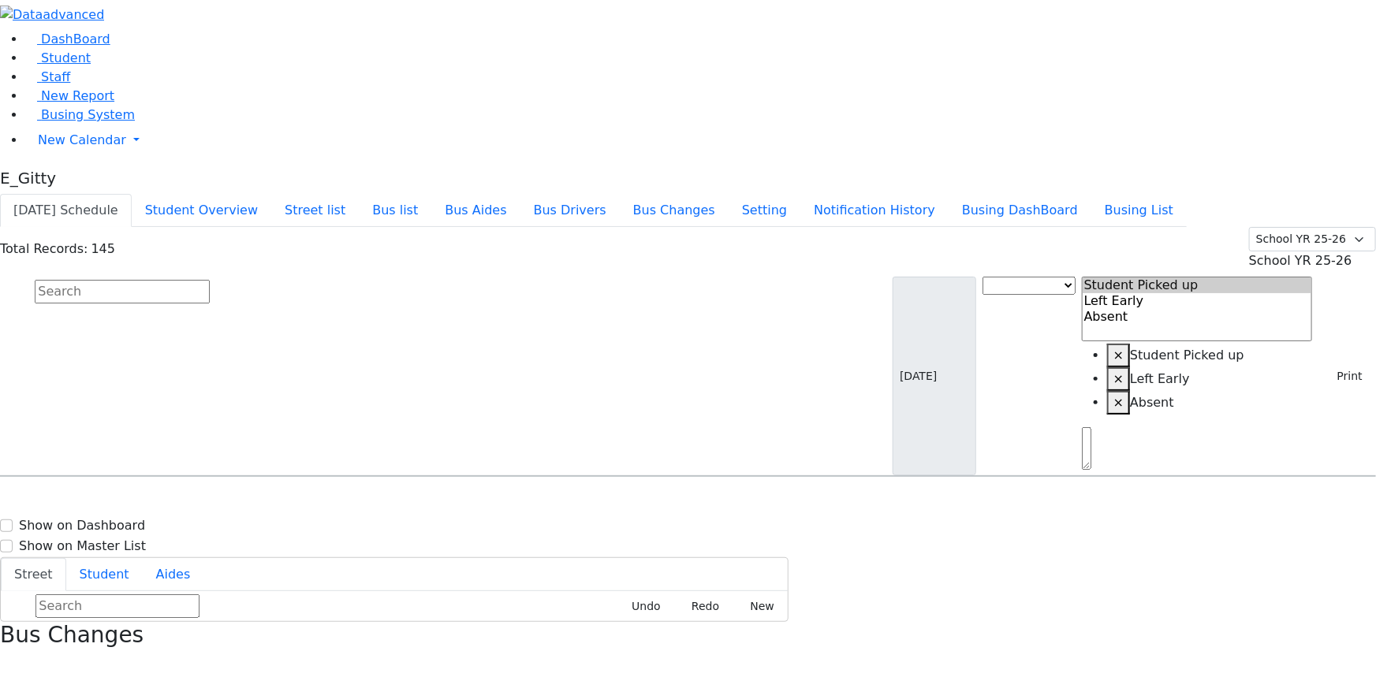
scroll to position [430, 0]
click at [900, 194] on button "Notification History" at bounding box center [874, 210] width 148 height 33
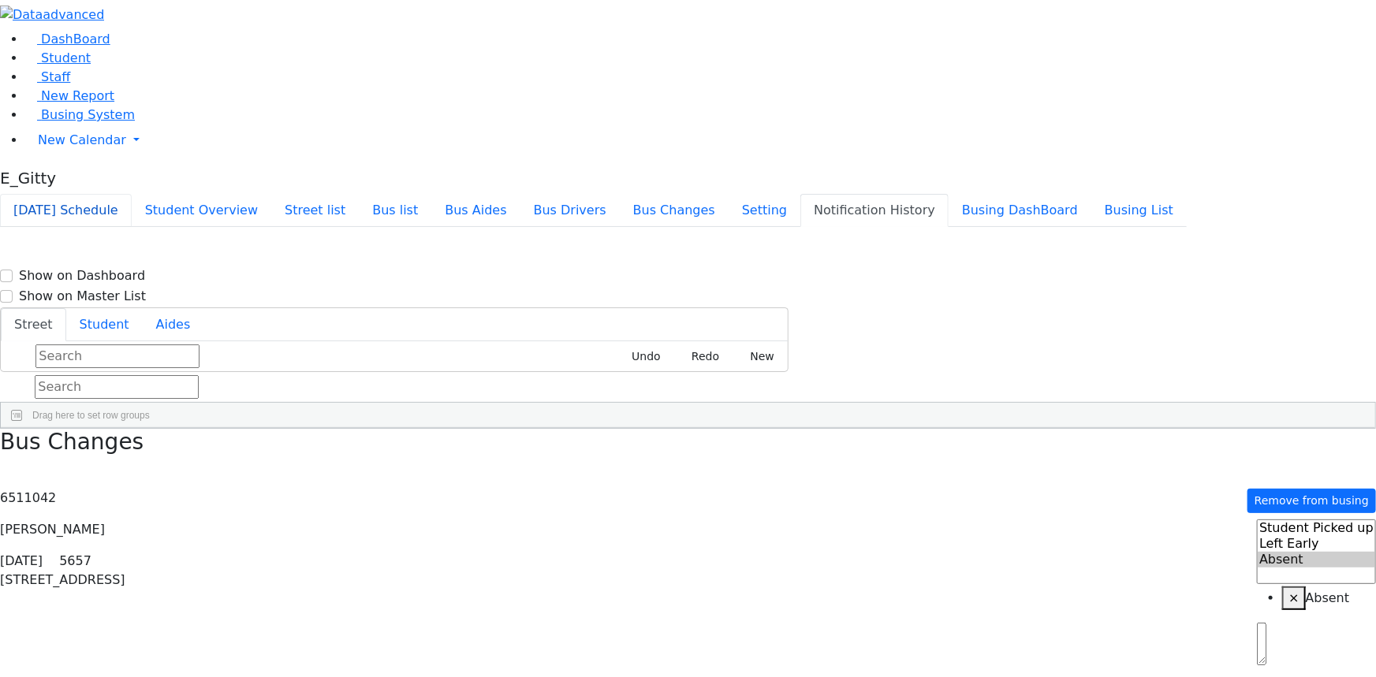
click at [132, 194] on button "Today's Schedule" at bounding box center [66, 210] width 132 height 33
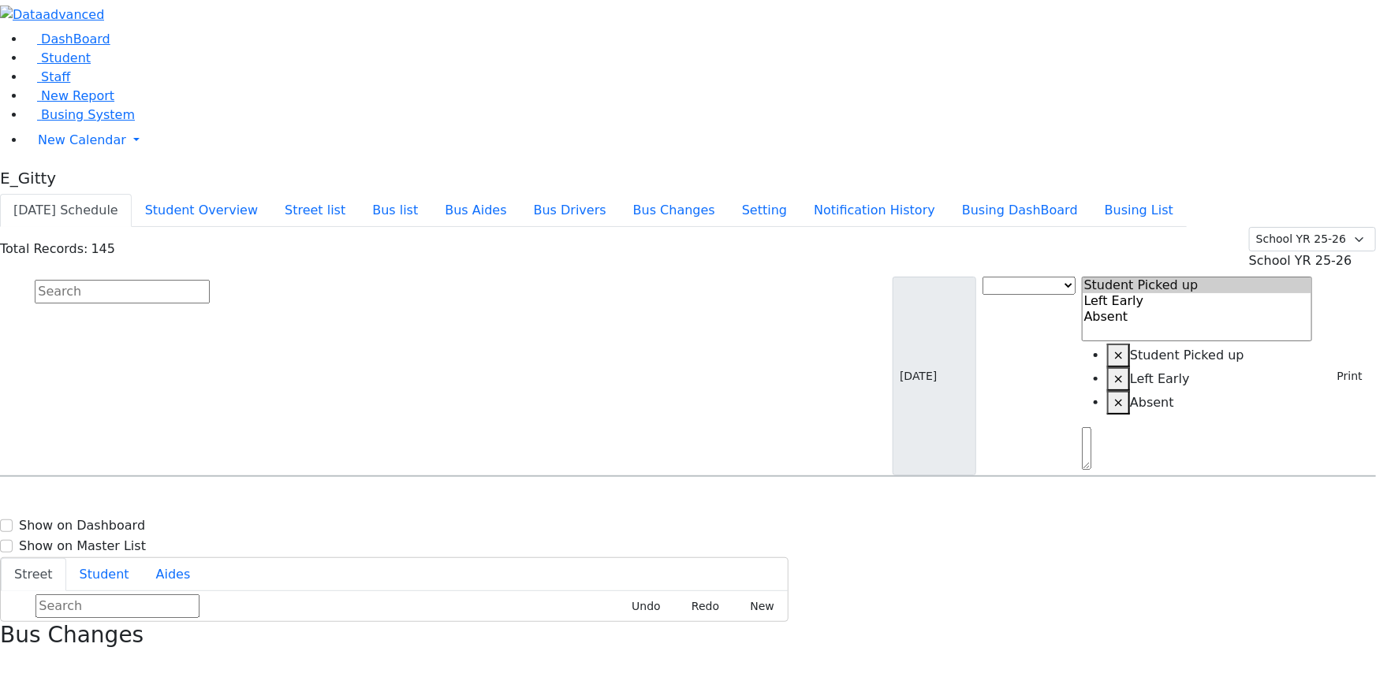
scroll to position [3335, 0]
click at [126, 617] on h6 "12/9/2014 8454928692" at bounding box center [68, 624] width 116 height 15
select select
click at [126, 617] on h6 "12/9/2014 8454928692" at bounding box center [68, 624] width 116 height 15
select select
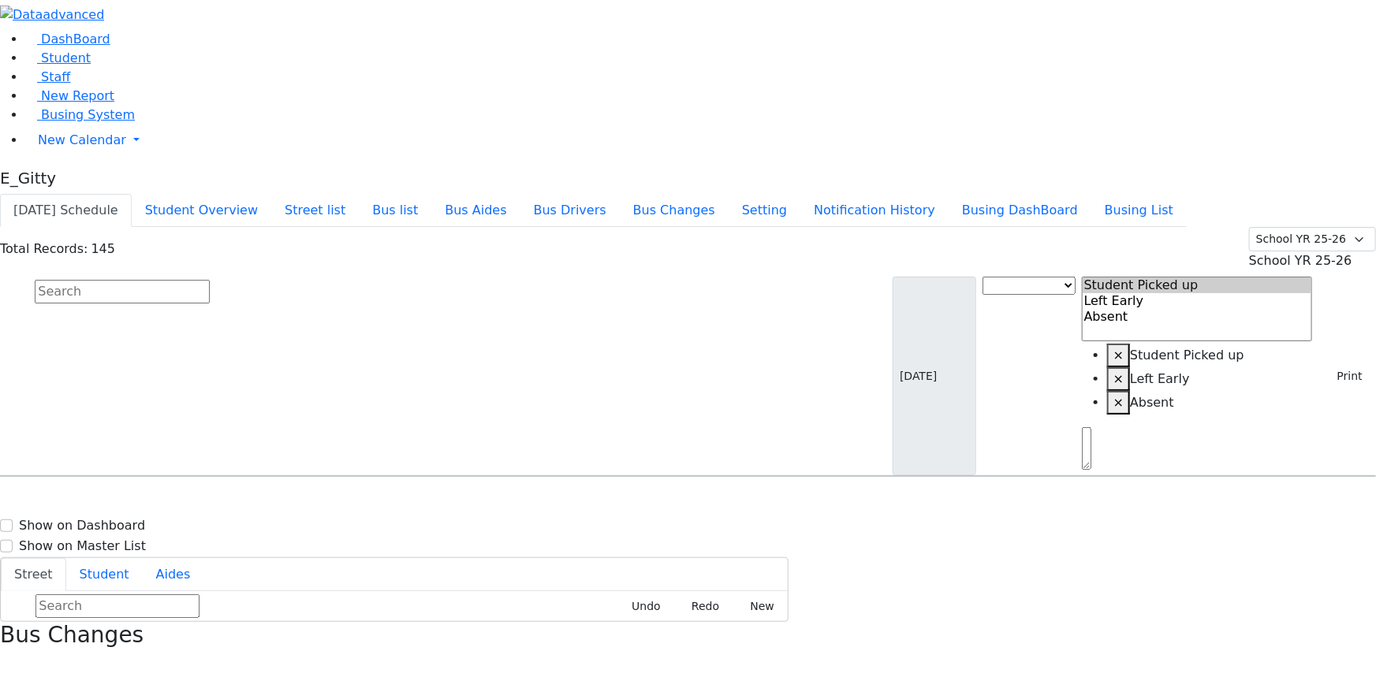
click at [1333, 622] on h3 "Bus Changes" at bounding box center [688, 635] width 1376 height 27
click at [1338, 622] on h3 "Bus Changes" at bounding box center [688, 635] width 1376 height 27
click at [9, 662] on icon "button" at bounding box center [5, 666] width 9 height 9
drag, startPoint x: 507, startPoint y: 267, endPoint x: 531, endPoint y: 263, distance: 24.1
click at [391, 597] on div "47 Satmar Drive #302" at bounding box center [294, 616] width 196 height 39
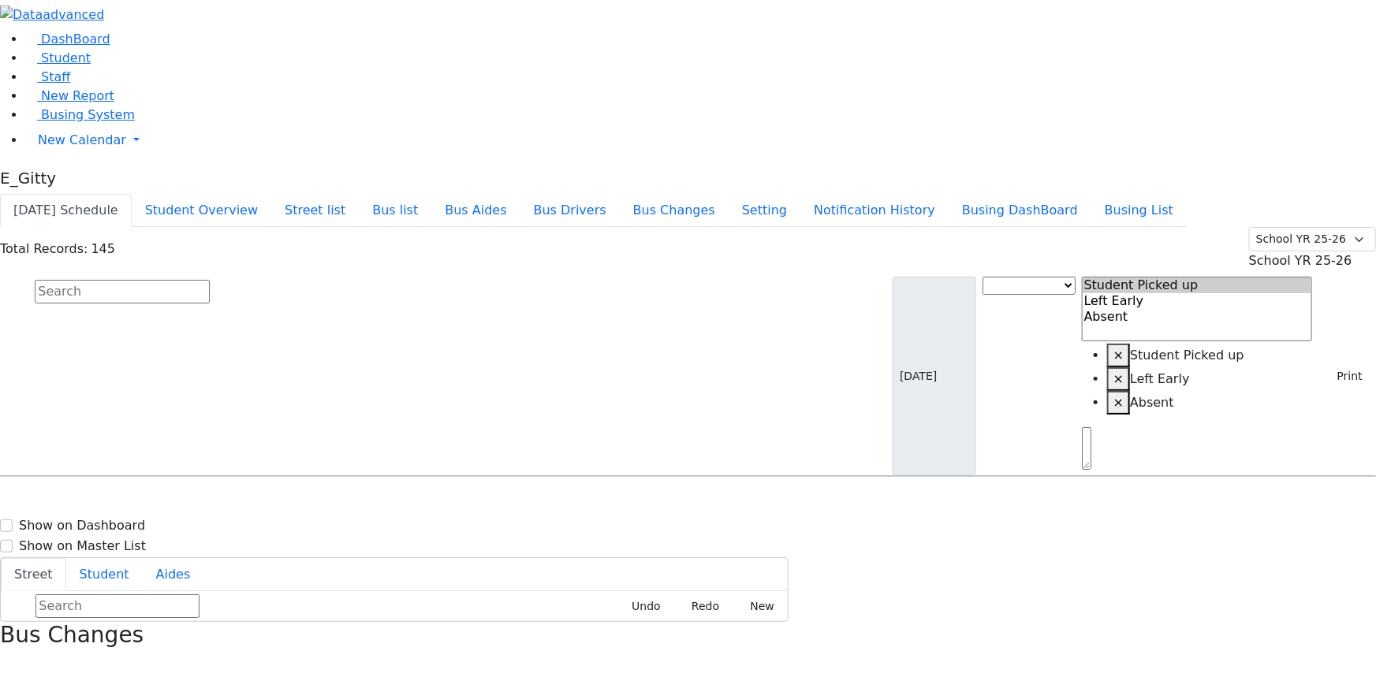
select select
click at [391, 597] on div "47 Satmar Drive #302" at bounding box center [294, 616] width 196 height 39
select select
click at [1337, 622] on h3 "Bus Changes" at bounding box center [688, 635] width 1376 height 27
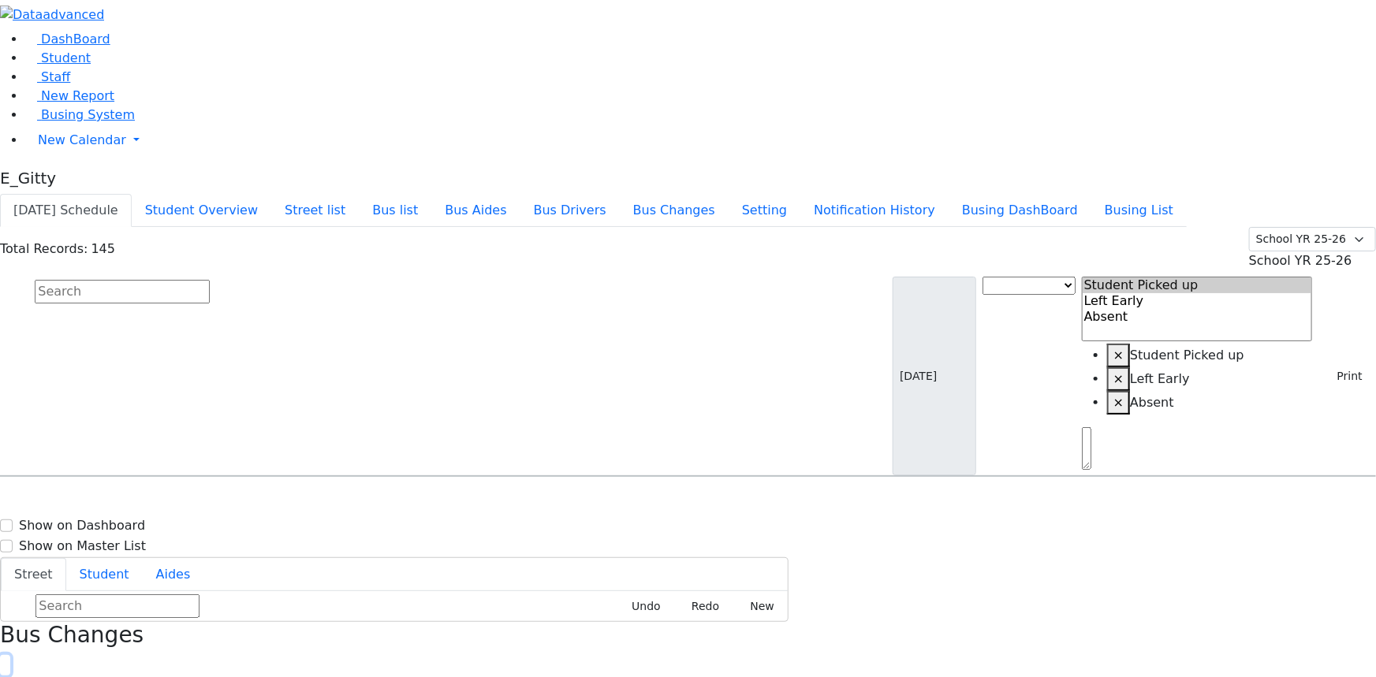
click at [9, 662] on icon "button" at bounding box center [5, 666] width 9 height 9
click at [126, 595] on h6 "Markowitz Mindy" at bounding box center [68, 602] width 116 height 15
select select
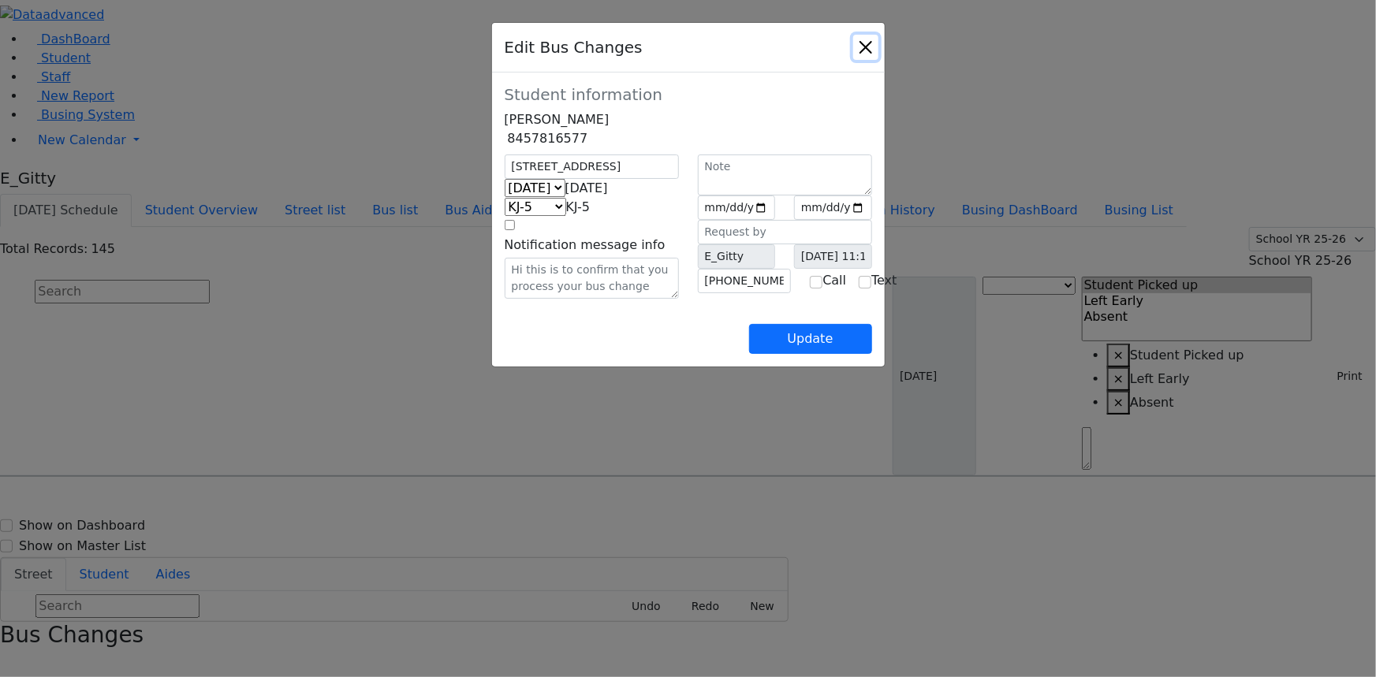
click at [878, 53] on button "Close" at bounding box center [865, 47] width 25 height 25
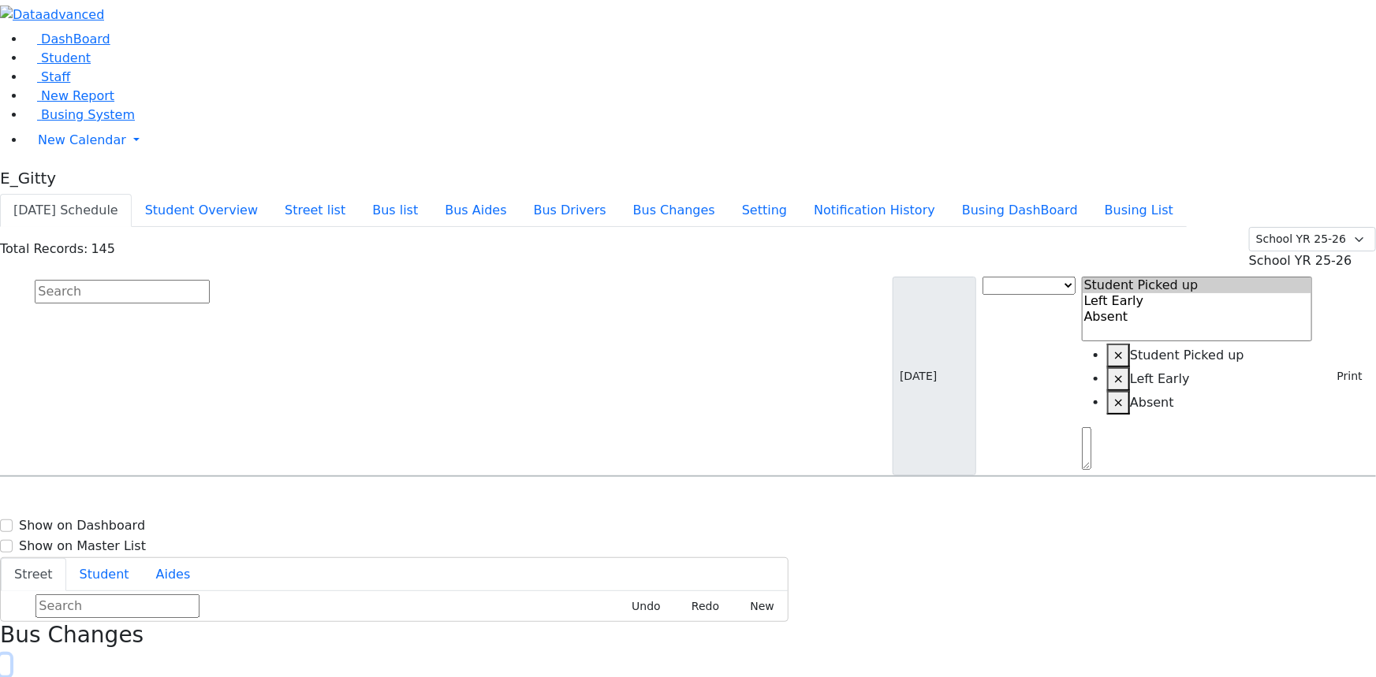
click at [9, 662] on icon "button" at bounding box center [5, 666] width 9 height 9
click at [1330, 364] on button "Print" at bounding box center [1343, 376] width 51 height 24
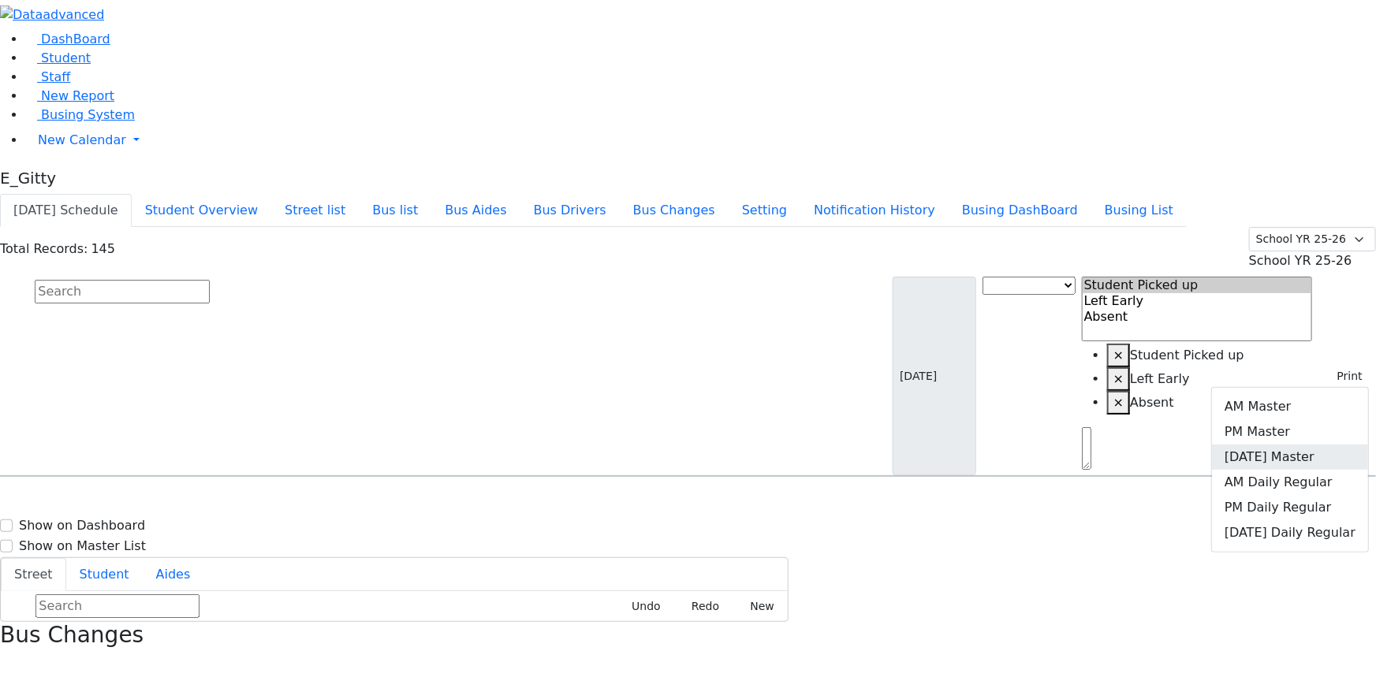
click at [1291, 445] on link "Friday Master" at bounding box center [1290, 457] width 156 height 25
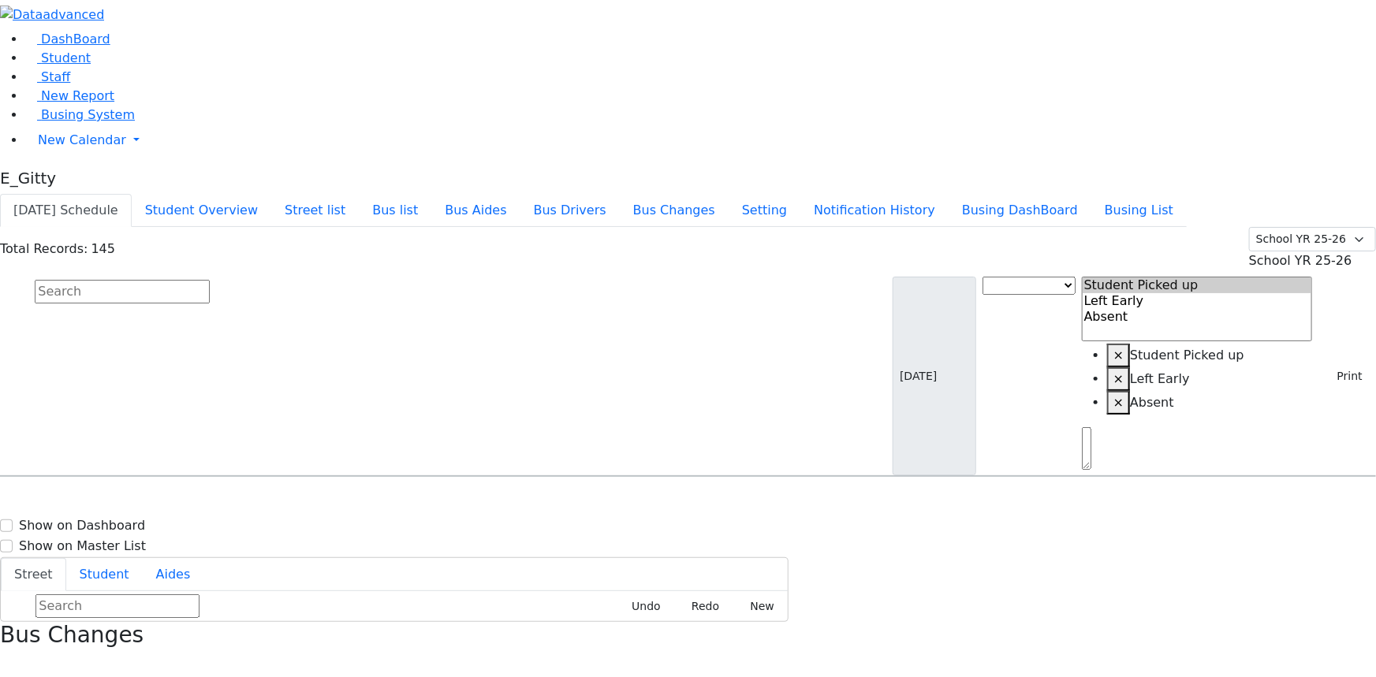
scroll to position [0, 0]
click at [1330, 364] on button "Print" at bounding box center [1343, 376] width 51 height 24
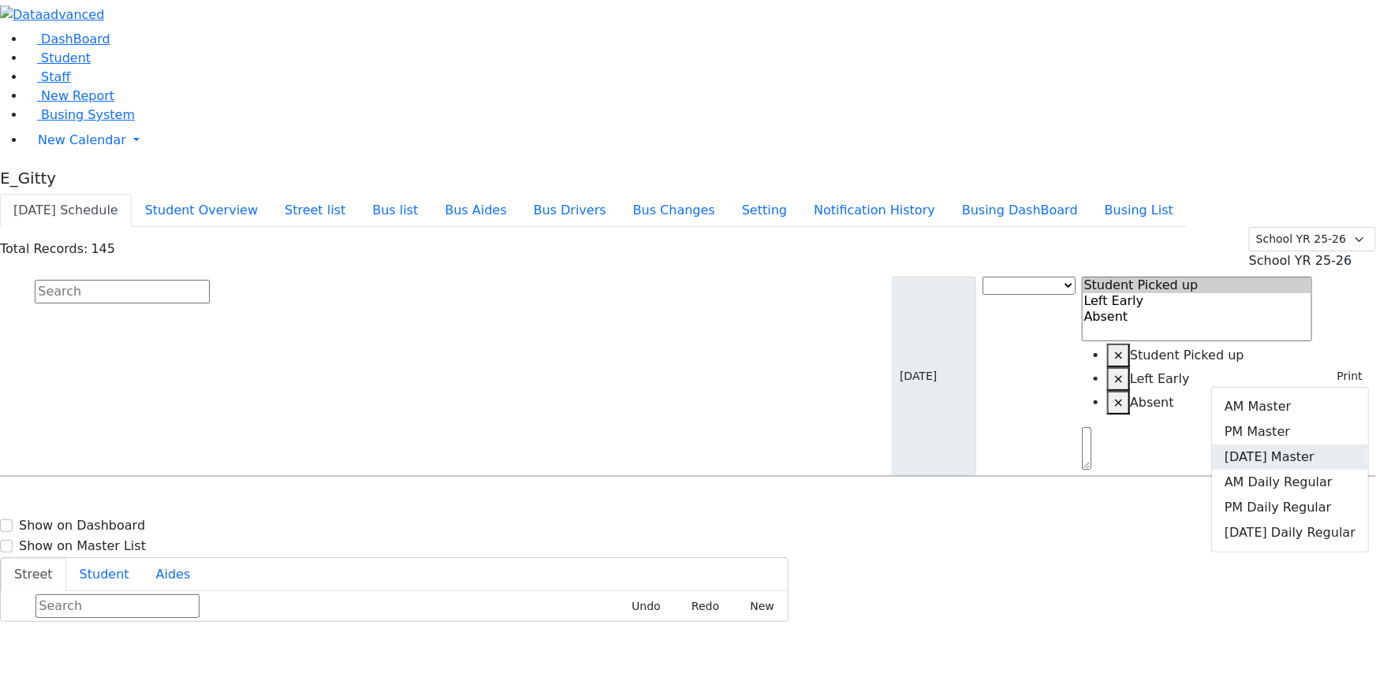
click at [1315, 445] on link "[DATE] Master" at bounding box center [1290, 457] width 156 height 25
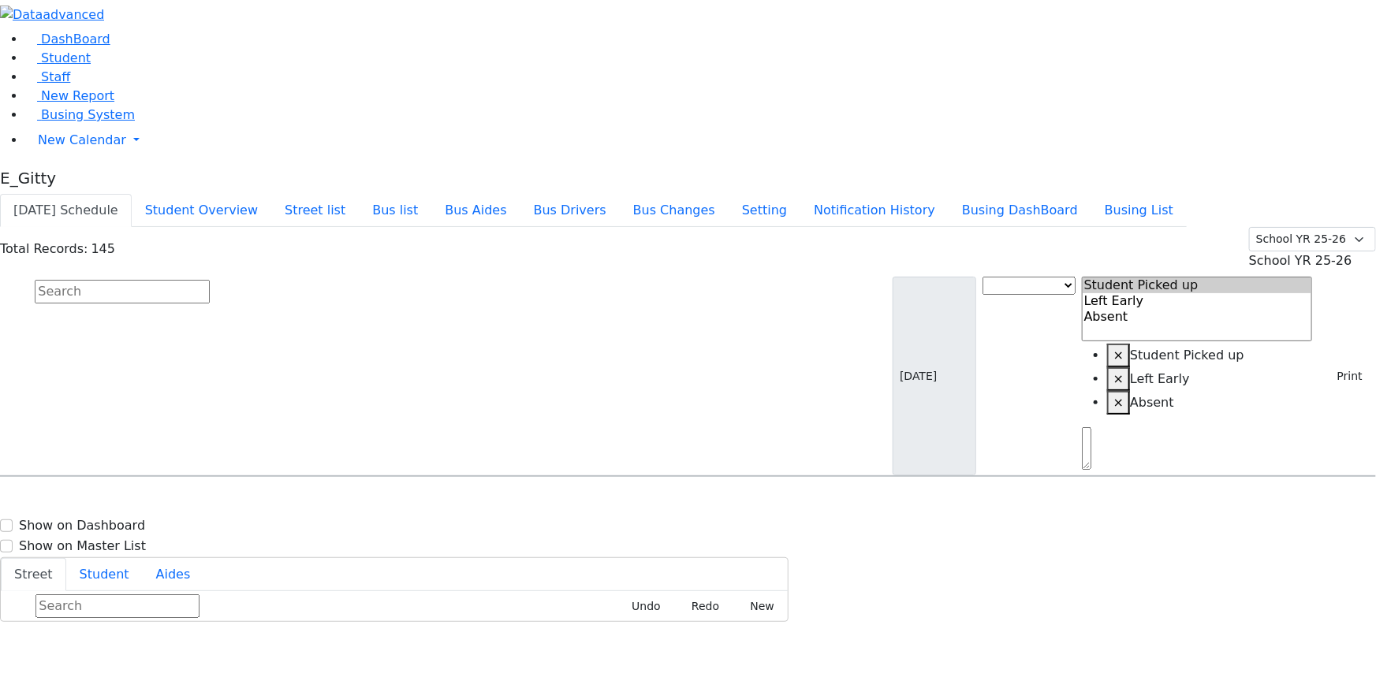
click at [210, 280] on input "text" at bounding box center [122, 292] width 175 height 24
type input "green"
click at [126, 600] on h6 "4/5/2017 8457823317" at bounding box center [68, 607] width 116 height 15
select select
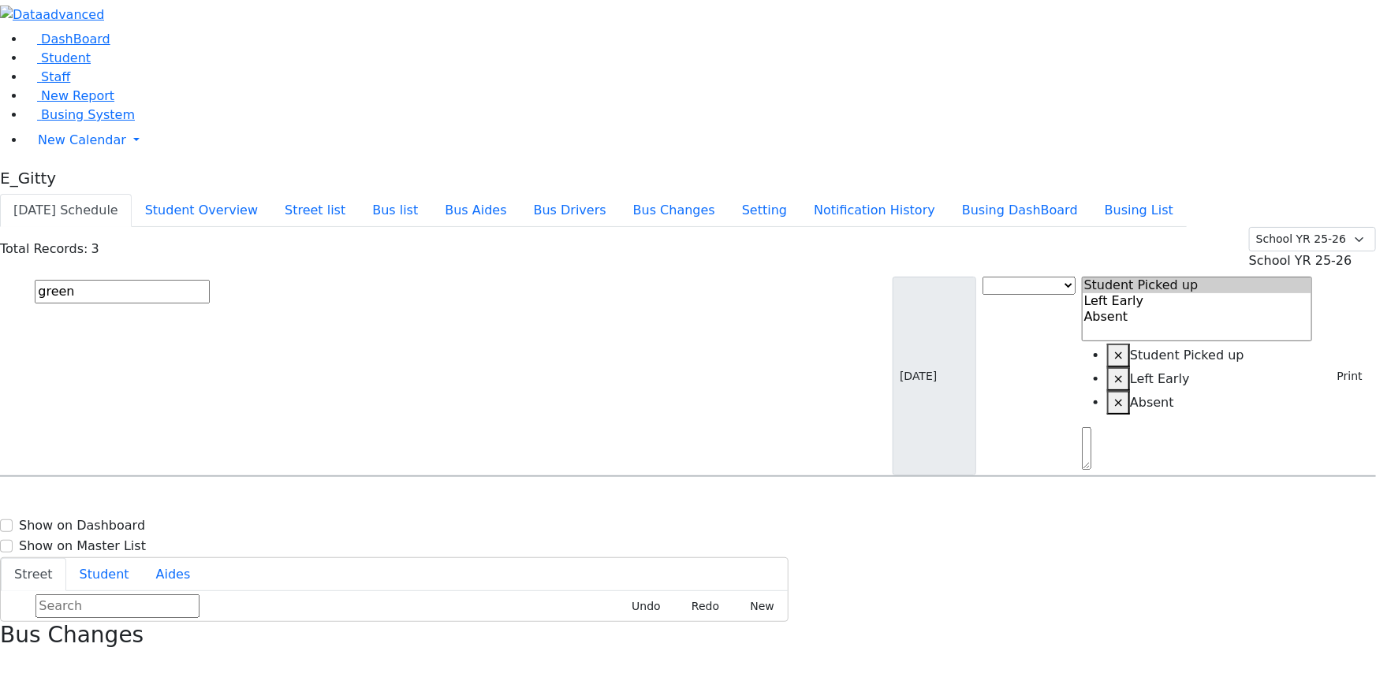
click at [210, 280] on input "green" at bounding box center [122, 292] width 175 height 24
